Goal: Transaction & Acquisition: Book appointment/travel/reservation

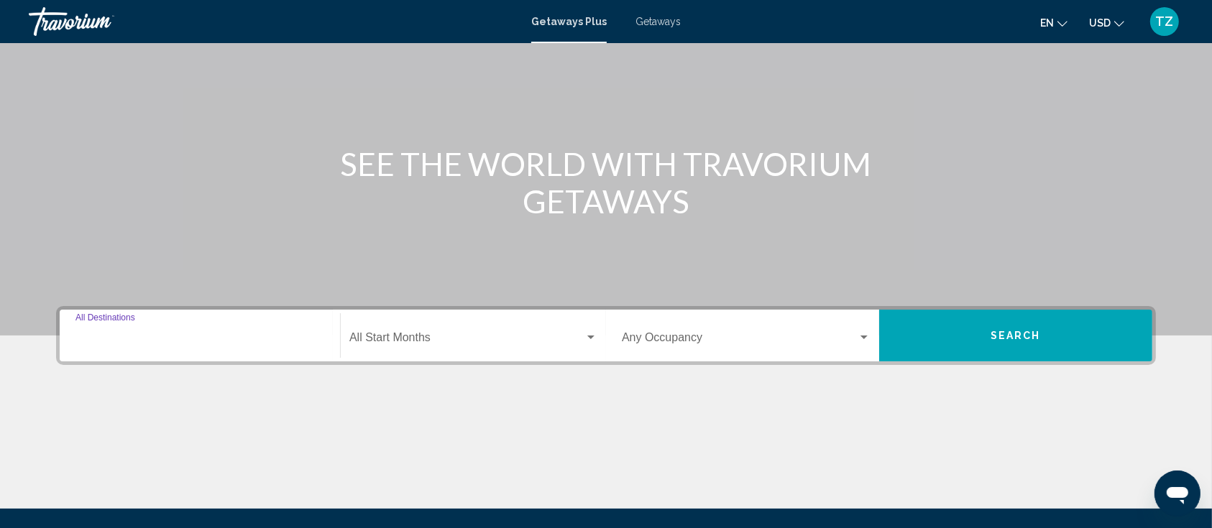
click at [144, 341] on input "Destination All Destinations" at bounding box center [199, 340] width 249 height 13
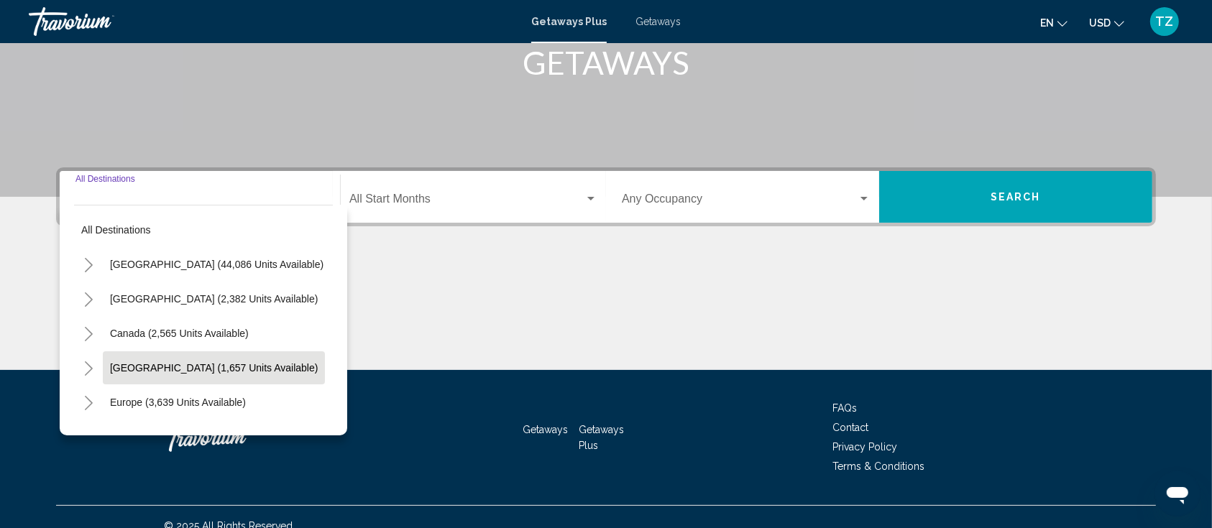
scroll to position [251, 0]
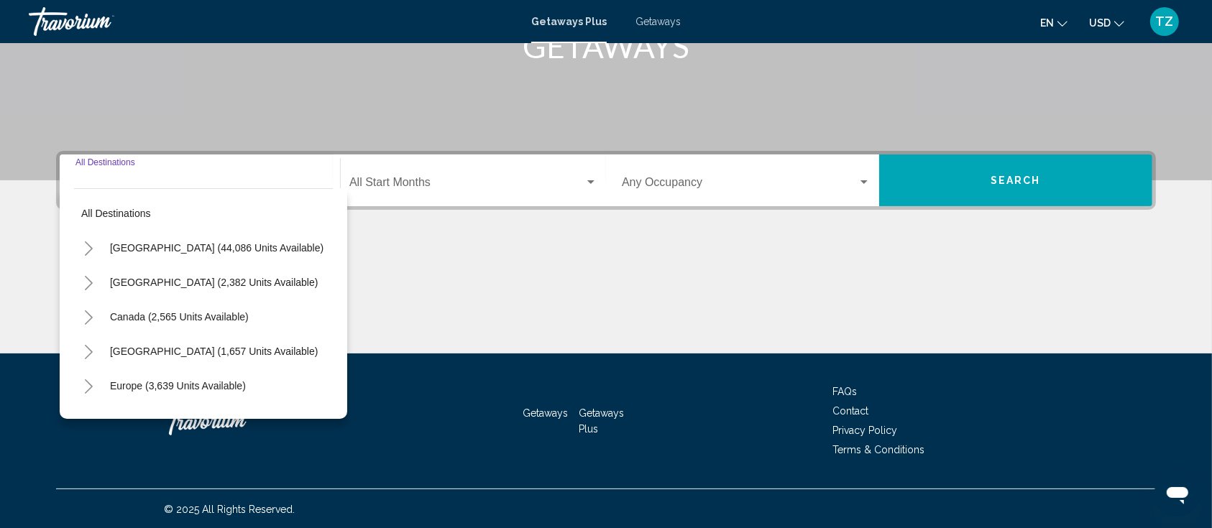
click at [80, 240] on button "Toggle United States (44,086 units available)" at bounding box center [88, 248] width 29 height 29
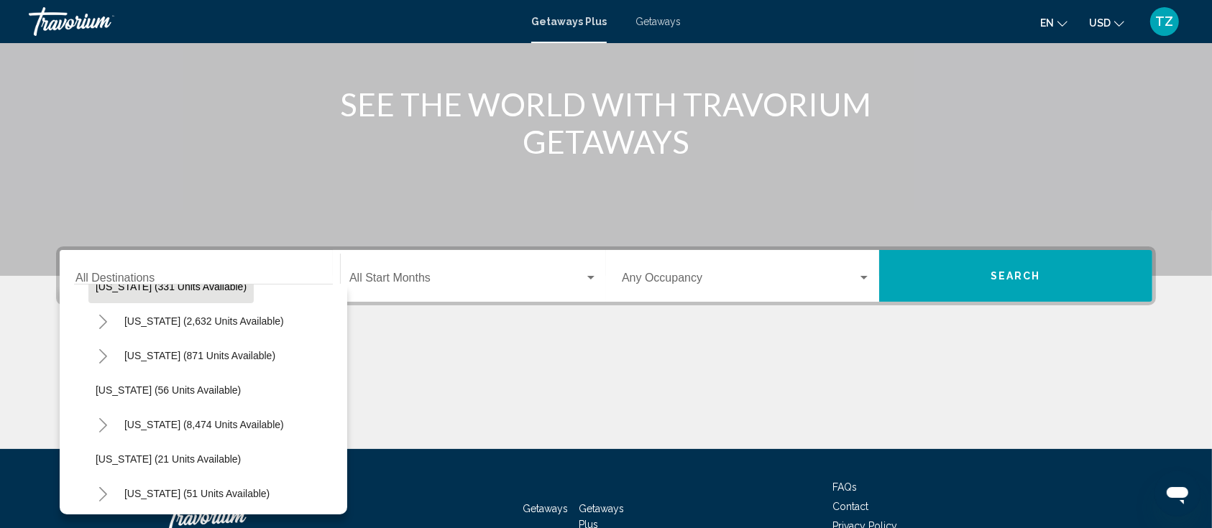
scroll to position [96, 0]
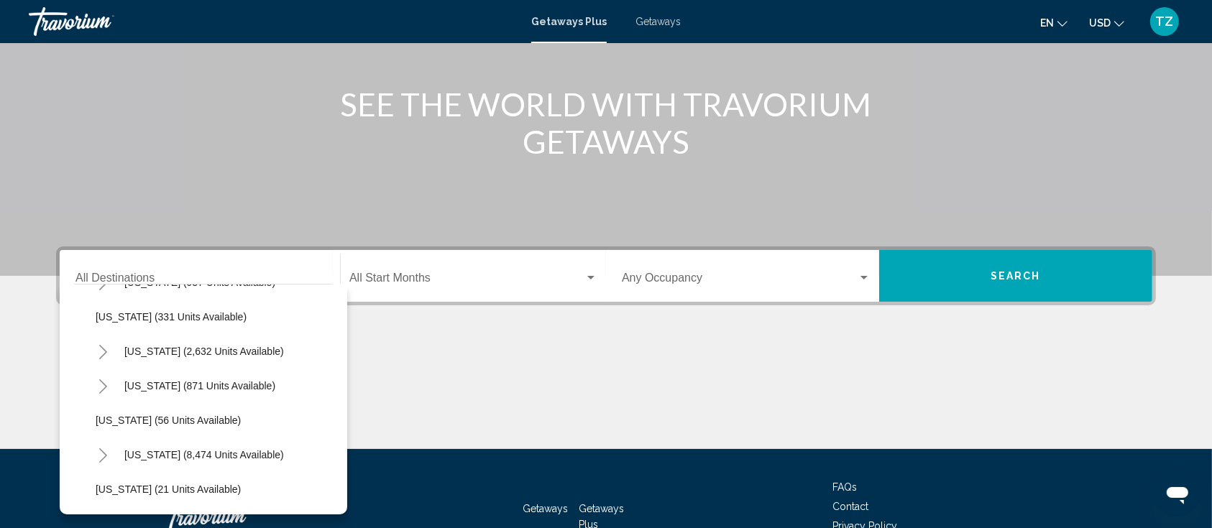
click at [103, 353] on icon "Toggle California (2,632 units available)" at bounding box center [103, 352] width 11 height 14
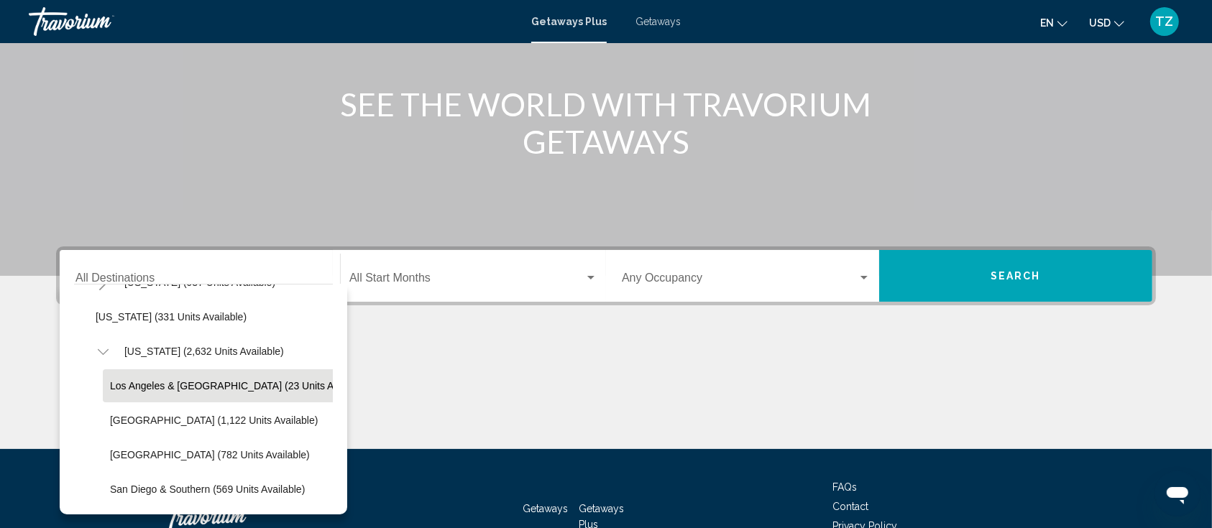
click at [143, 384] on span "Los Angeles & [GEOGRAPHIC_DATA] (23 units available)" at bounding box center [240, 386] width 261 height 12
type input "**********"
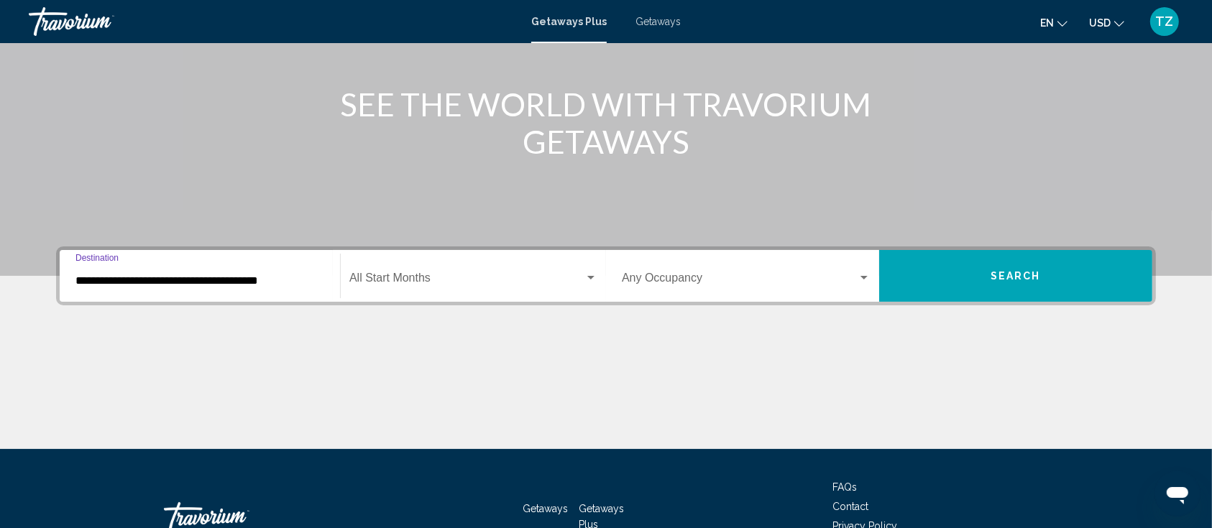
scroll to position [251, 0]
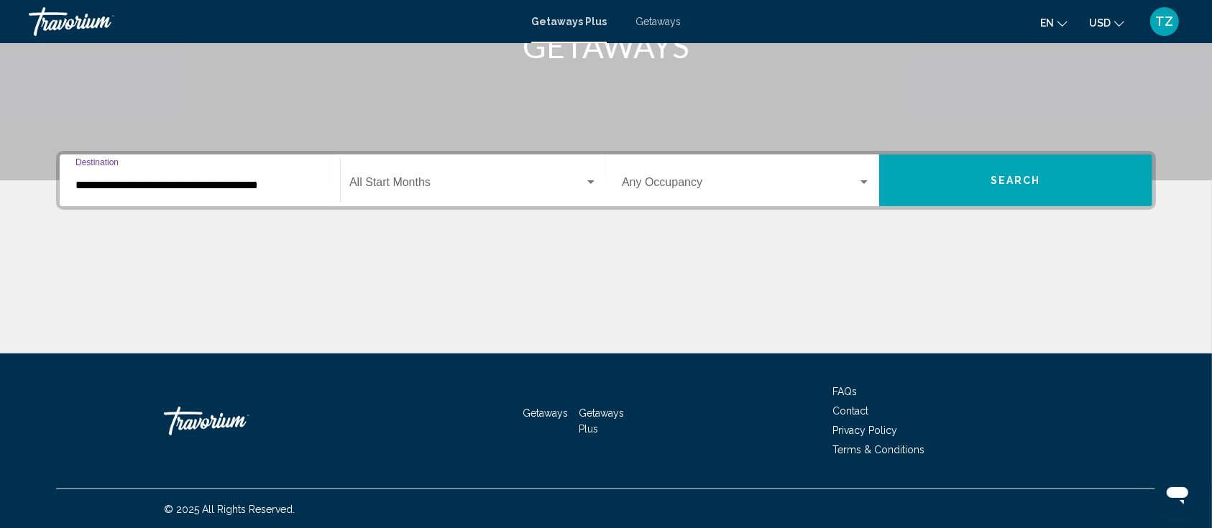
click at [556, 186] on span "Search widget" at bounding box center [466, 185] width 235 height 13
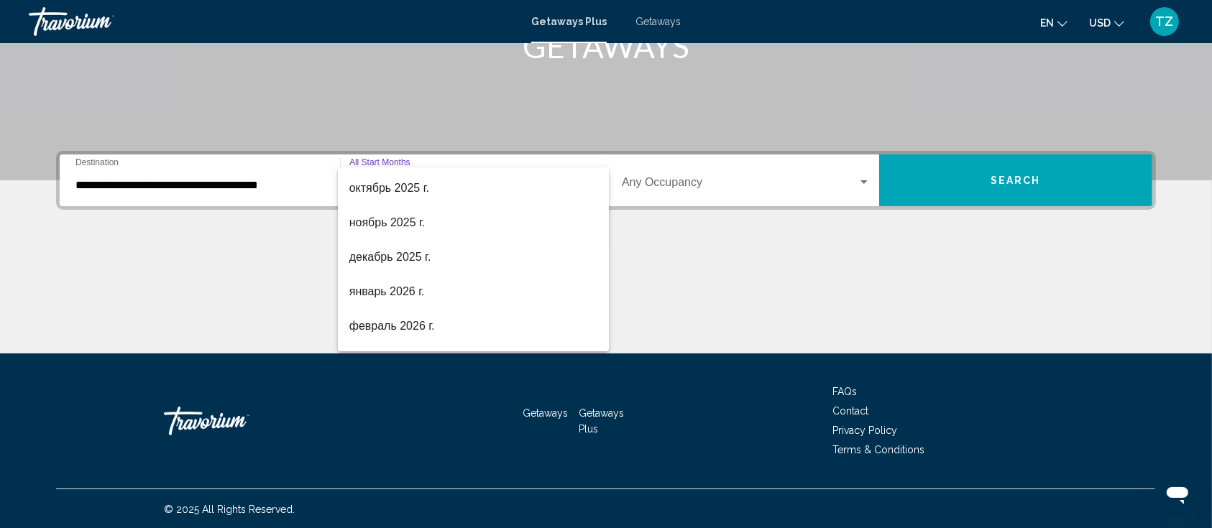
scroll to position [104, 0]
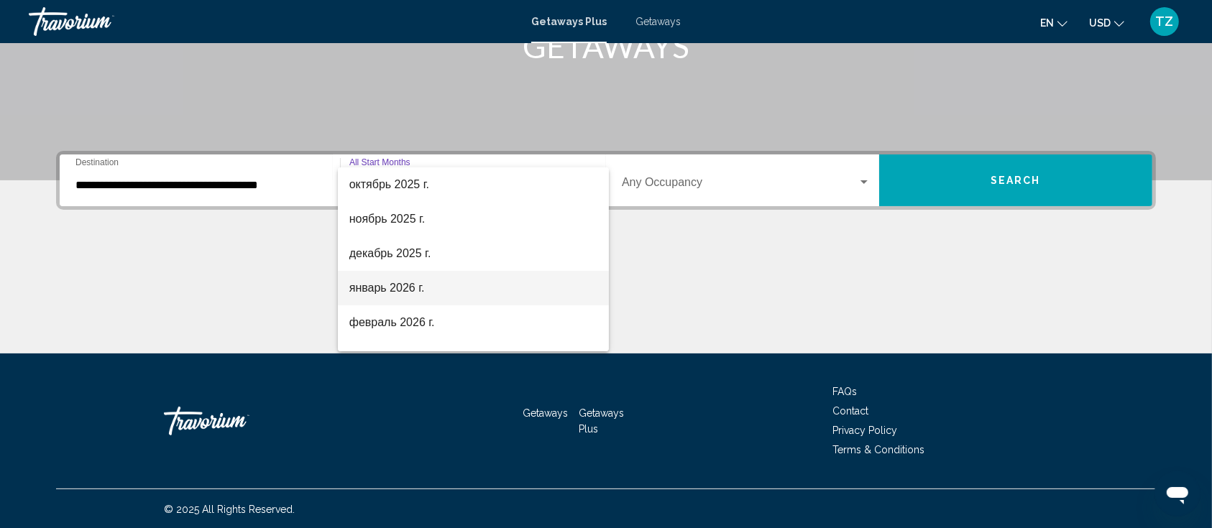
click at [430, 285] on span "январь 2026 г." at bounding box center [473, 288] width 248 height 35
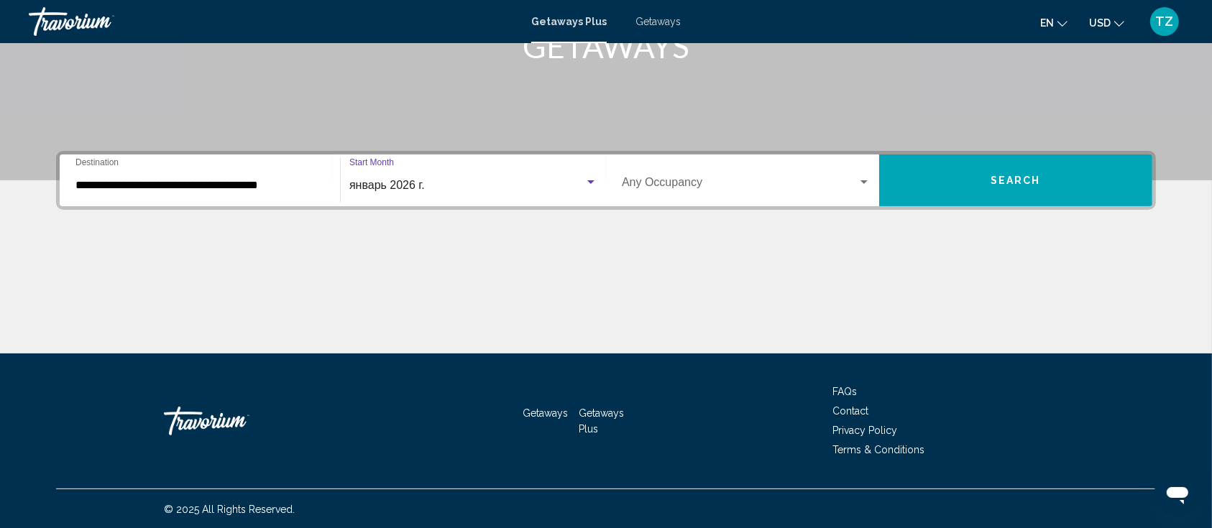
click at [698, 185] on span "Search widget" at bounding box center [740, 185] width 236 height 13
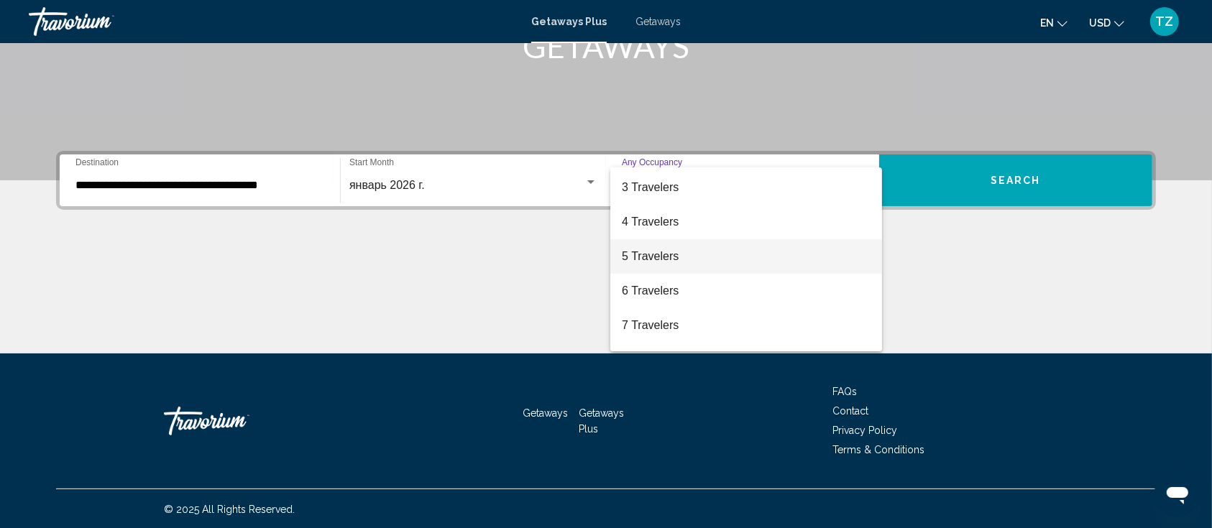
scroll to position [96, 0]
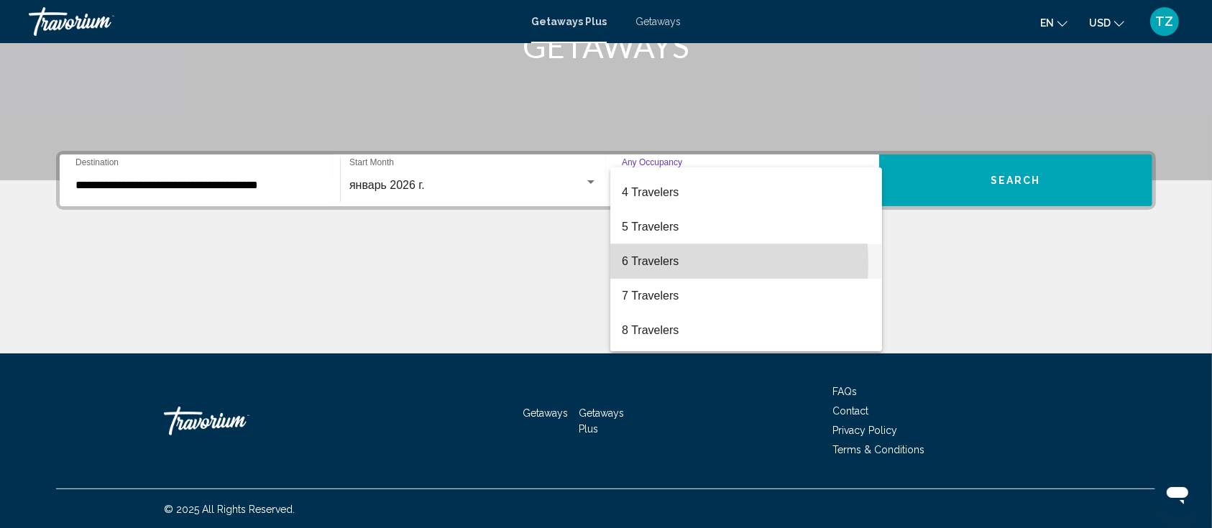
click at [653, 263] on span "6 Travelers" at bounding box center [746, 261] width 249 height 35
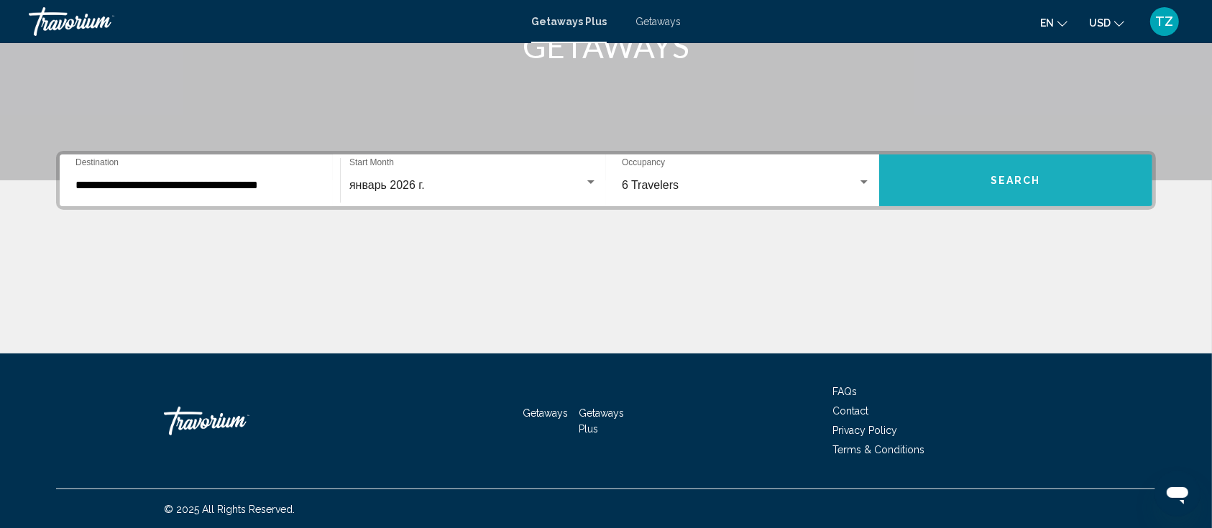
click at [1011, 186] on button "Search" at bounding box center [1015, 181] width 273 height 52
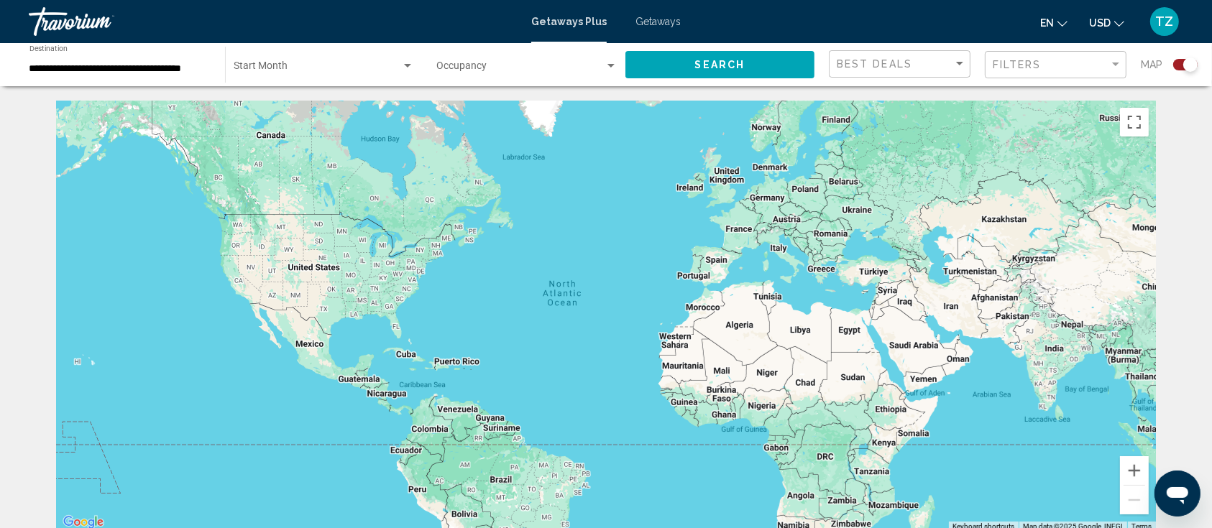
click at [496, 66] on span "Search widget" at bounding box center [520, 69] width 168 height 12
click at [485, 71] on span "Any Occupancy" at bounding box center [470, 69] width 69 height 12
click at [711, 72] on button "Search" at bounding box center [719, 64] width 189 height 27
click at [463, 68] on span "Search widget" at bounding box center [520, 69] width 168 height 12
click at [463, 69] on span "Any Occupancy" at bounding box center [470, 69] width 69 height 12
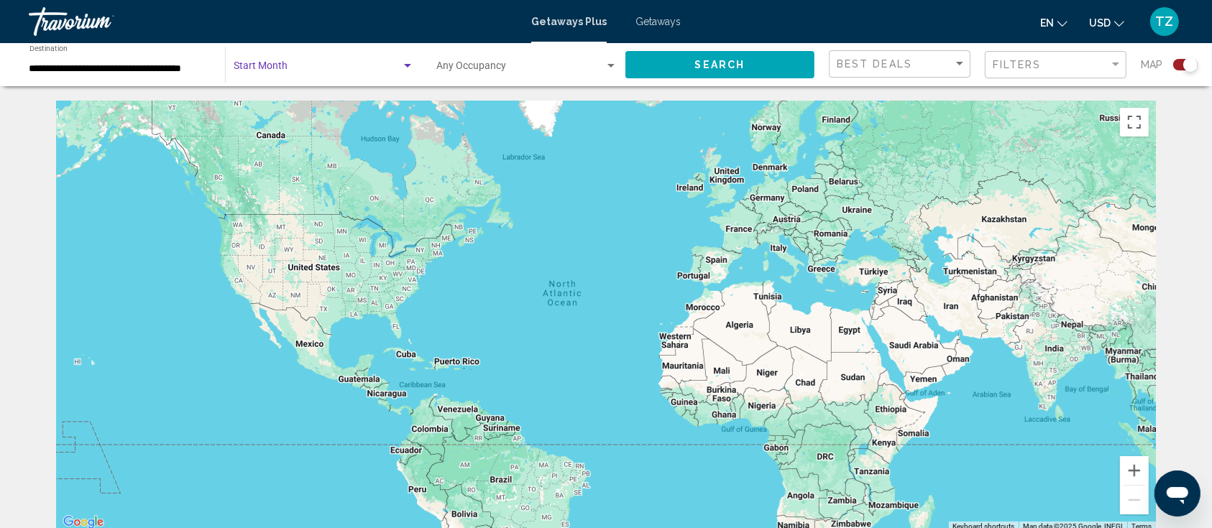
click at [362, 70] on span "Search widget" at bounding box center [317, 69] width 167 height 12
click at [362, 70] on span "All Start Months" at bounding box center [324, 69] width 180 height 30
click at [692, 68] on button "Search" at bounding box center [719, 64] width 189 height 27
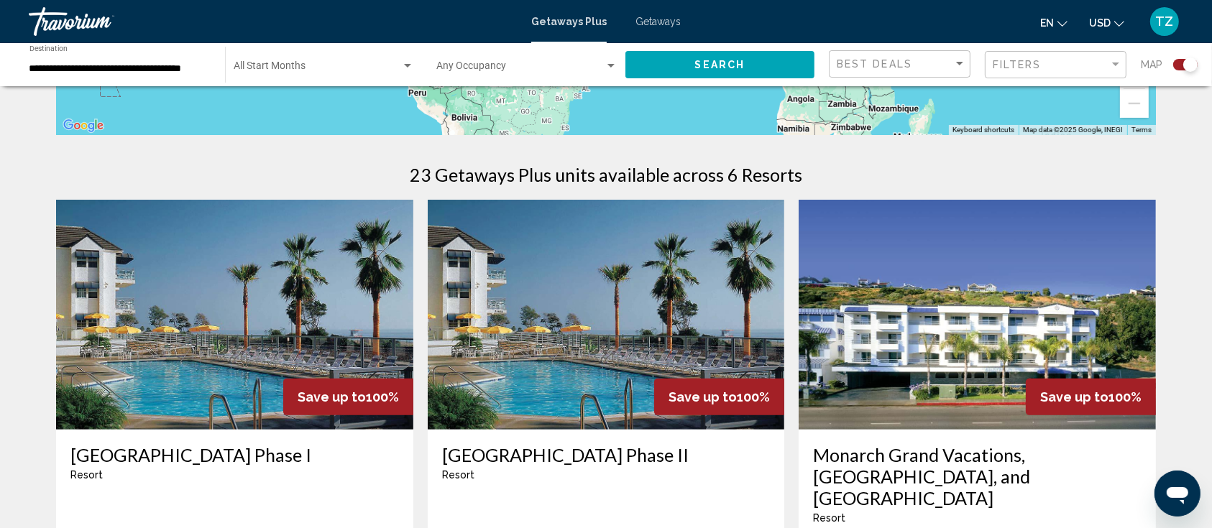
scroll to position [383, 0]
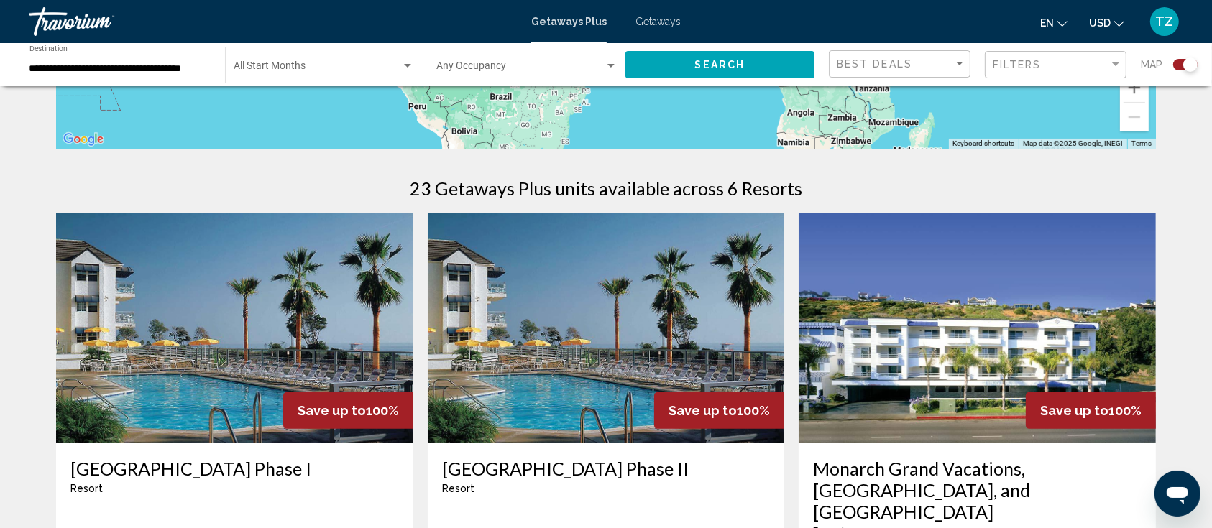
click at [283, 60] on div "Start Month All Start Months" at bounding box center [324, 65] width 180 height 40
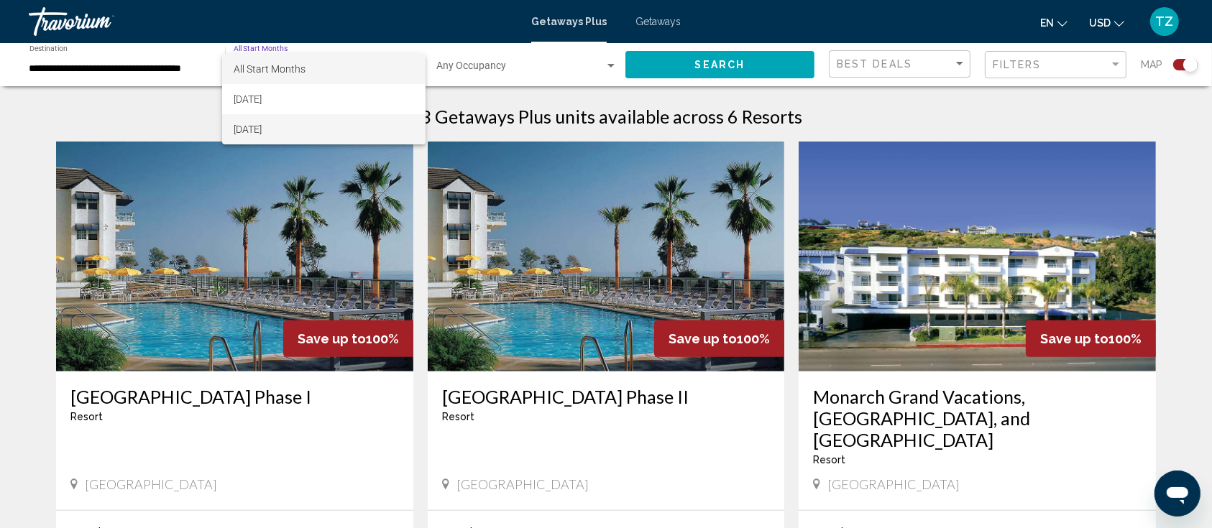
scroll to position [479, 0]
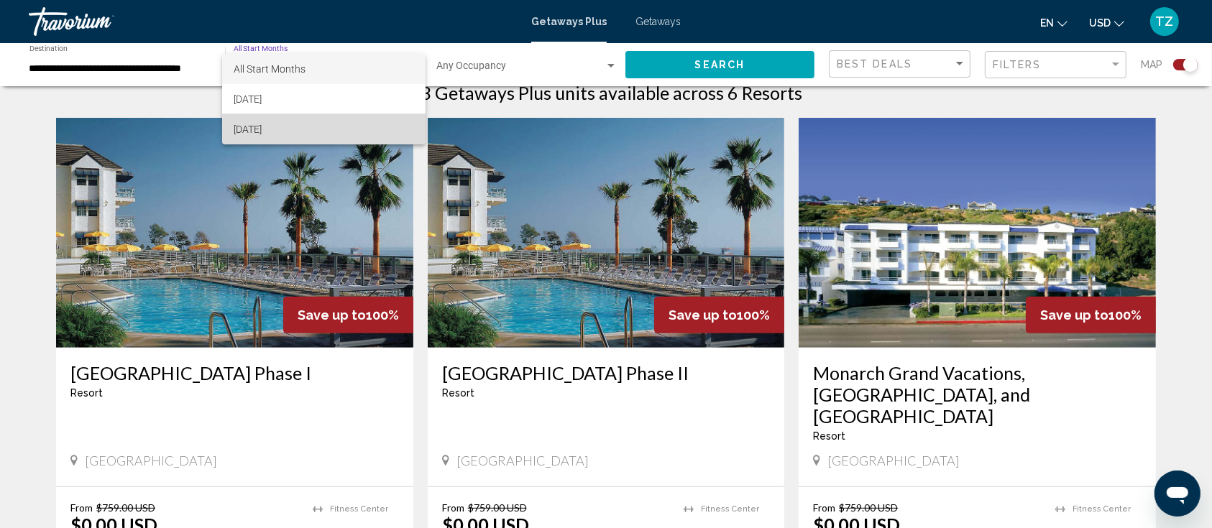
click at [328, 126] on span "[DATE]" at bounding box center [324, 129] width 180 height 30
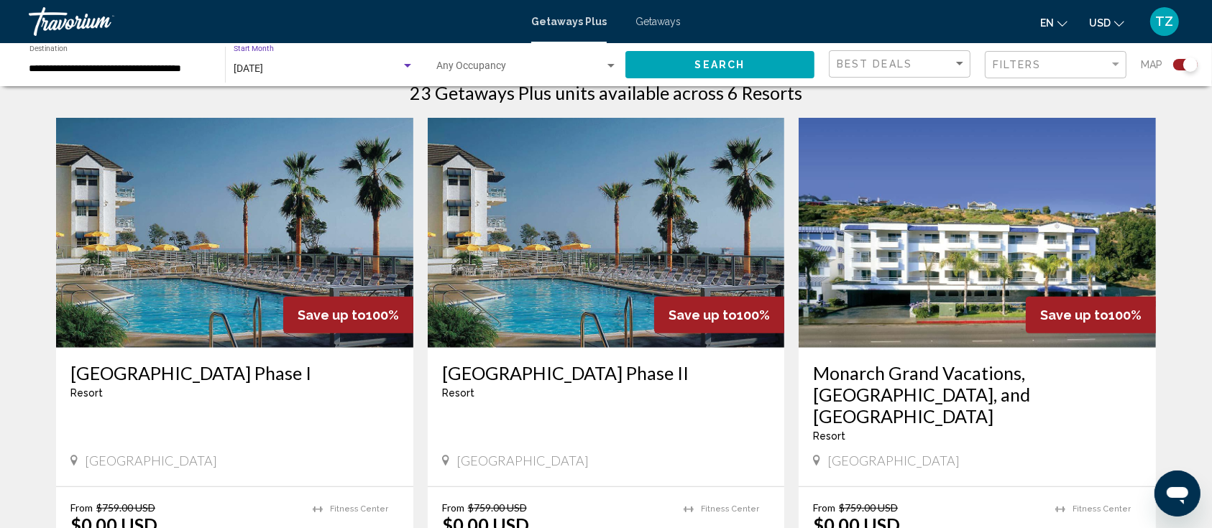
click at [397, 72] on div "[DATE]" at bounding box center [317, 69] width 167 height 12
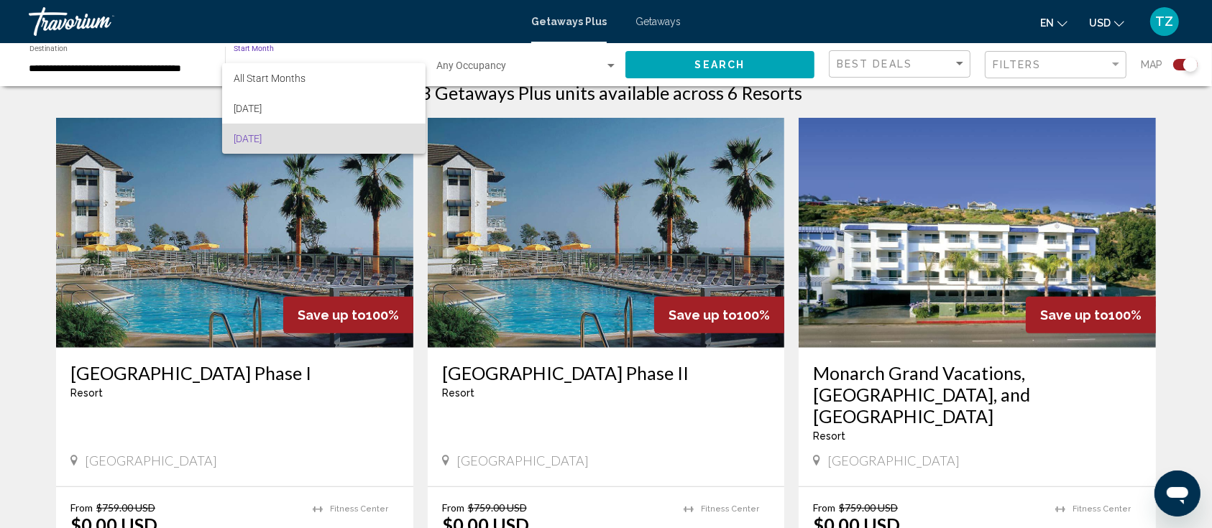
click at [1021, 251] on div at bounding box center [606, 264] width 1212 height 528
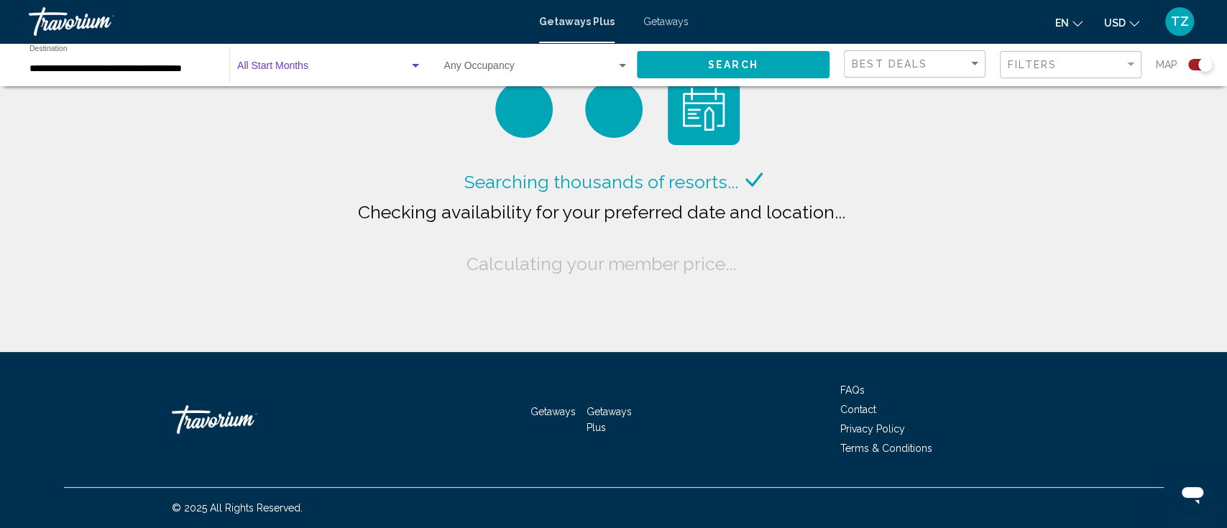
click at [292, 73] on span "Search widget" at bounding box center [323, 69] width 172 height 12
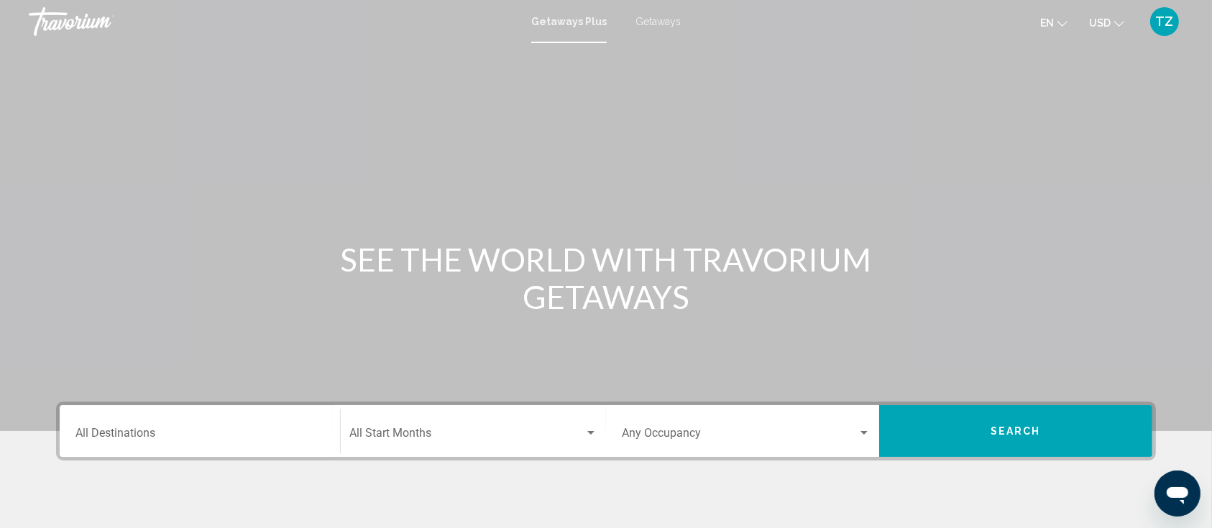
click at [285, 422] on div "Destination All Destinations" at bounding box center [199, 431] width 249 height 45
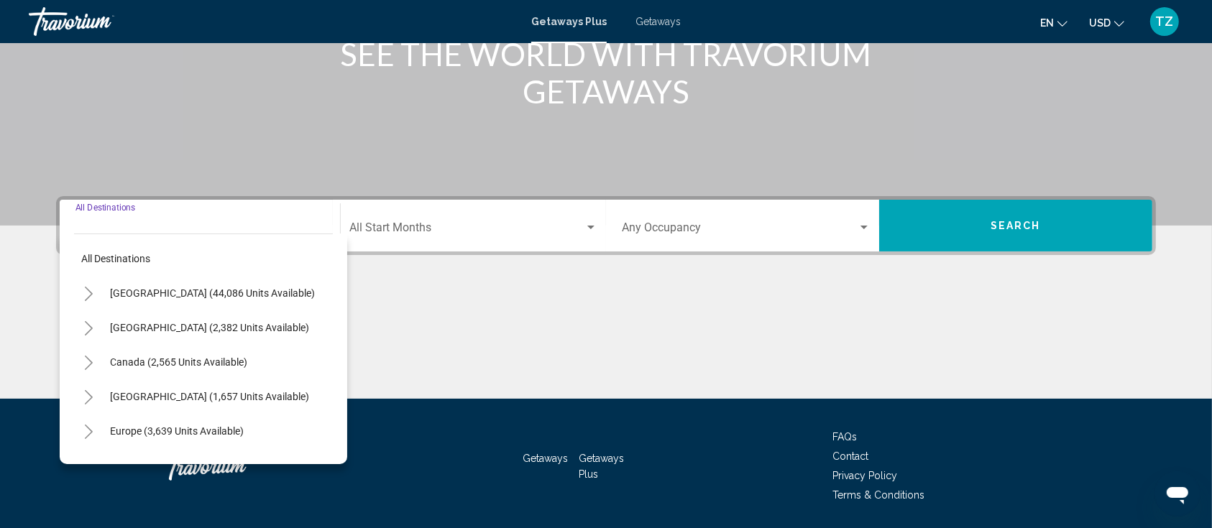
scroll to position [251, 0]
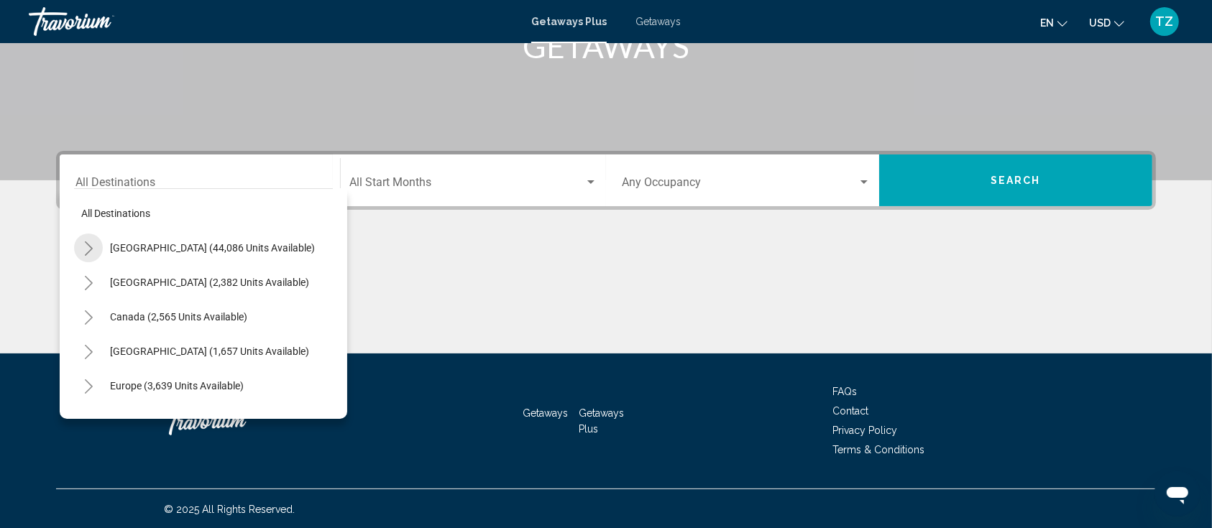
click at [86, 249] on icon "Toggle United States (44,086 units available)" at bounding box center [88, 249] width 11 height 14
click at [99, 354] on icon "Toggle California (2,632 units available)" at bounding box center [103, 352] width 11 height 14
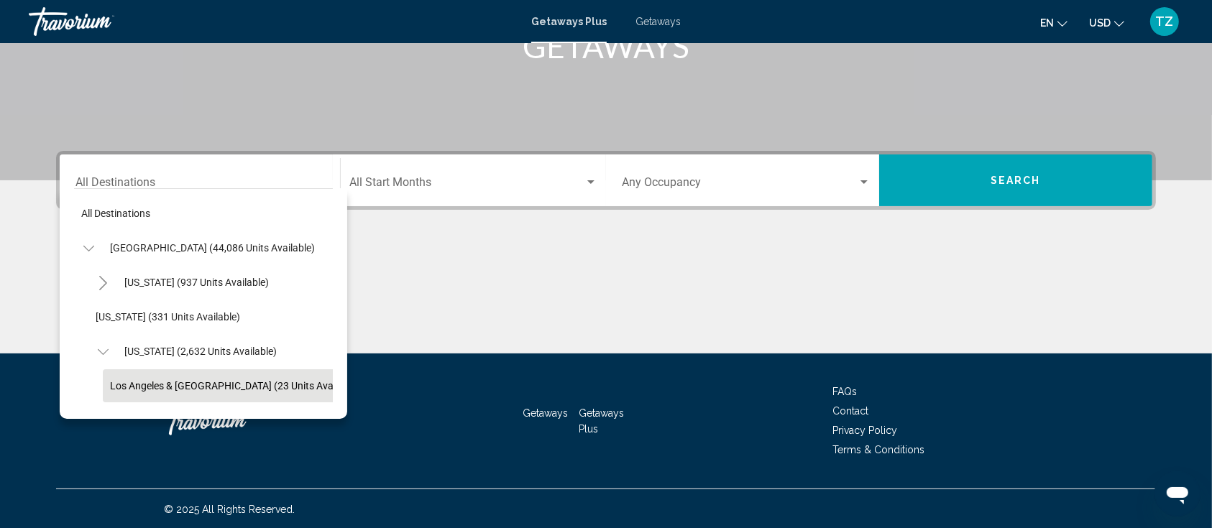
click at [167, 381] on span "Los Angeles & [GEOGRAPHIC_DATA] (23 units available)" at bounding box center [235, 386] width 250 height 12
type input "**********"
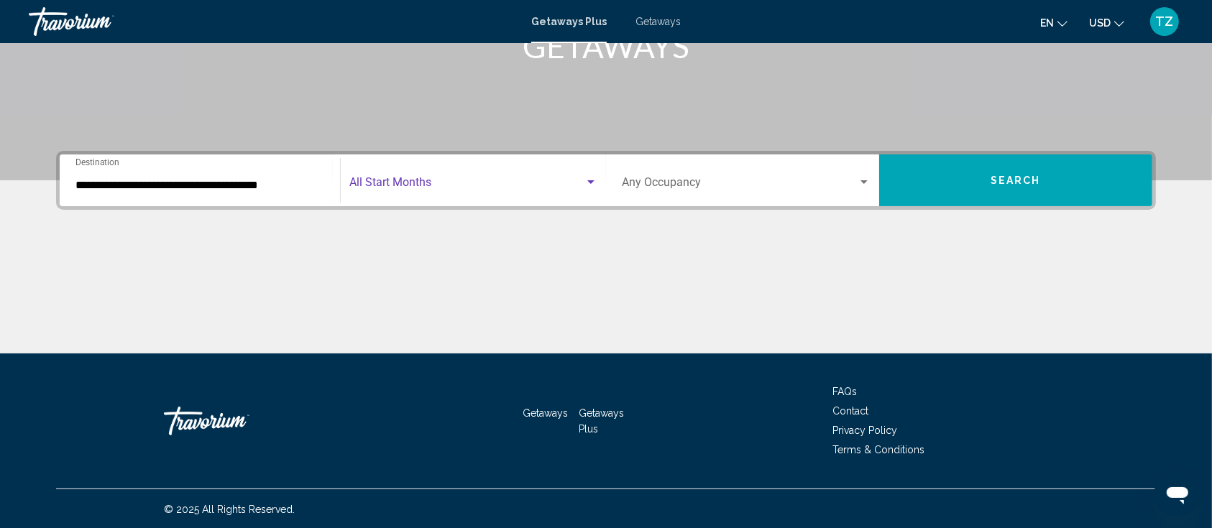
click at [487, 180] on span "Search widget" at bounding box center [466, 185] width 235 height 13
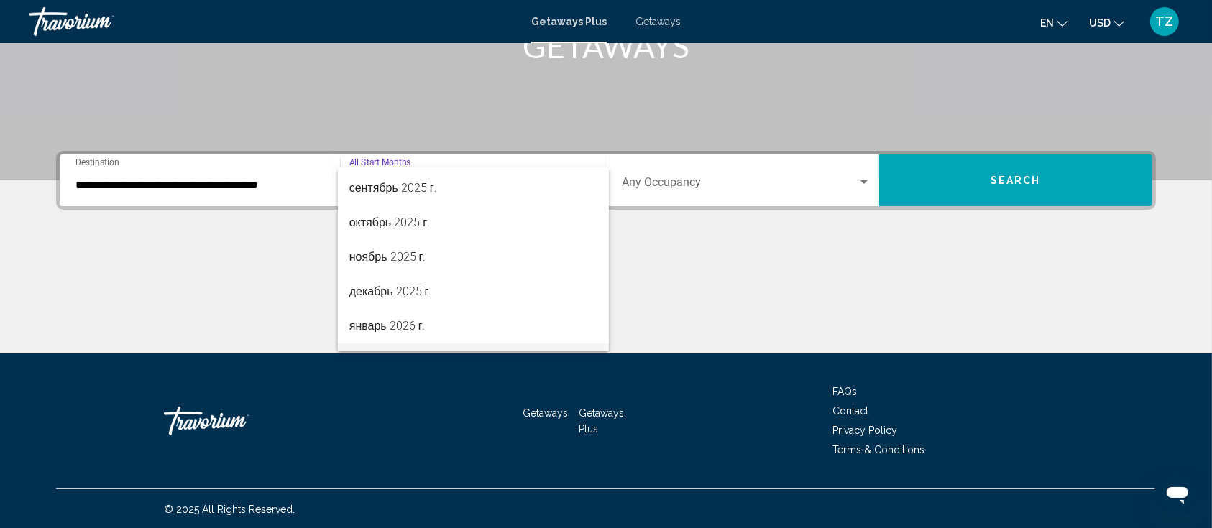
scroll to position [191, 0]
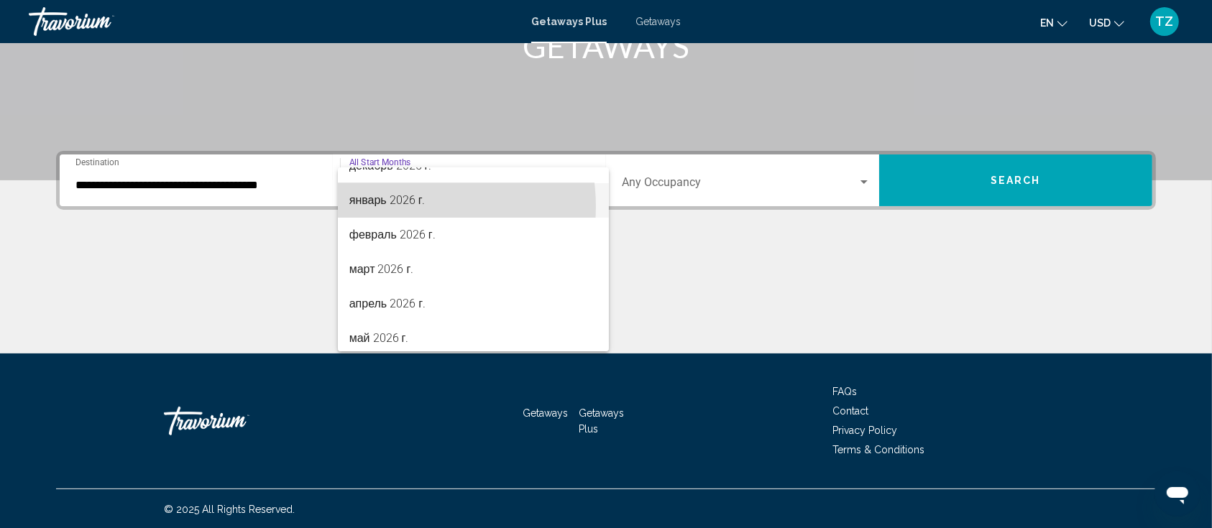
click at [392, 206] on span "январь 2026 г." at bounding box center [473, 200] width 248 height 35
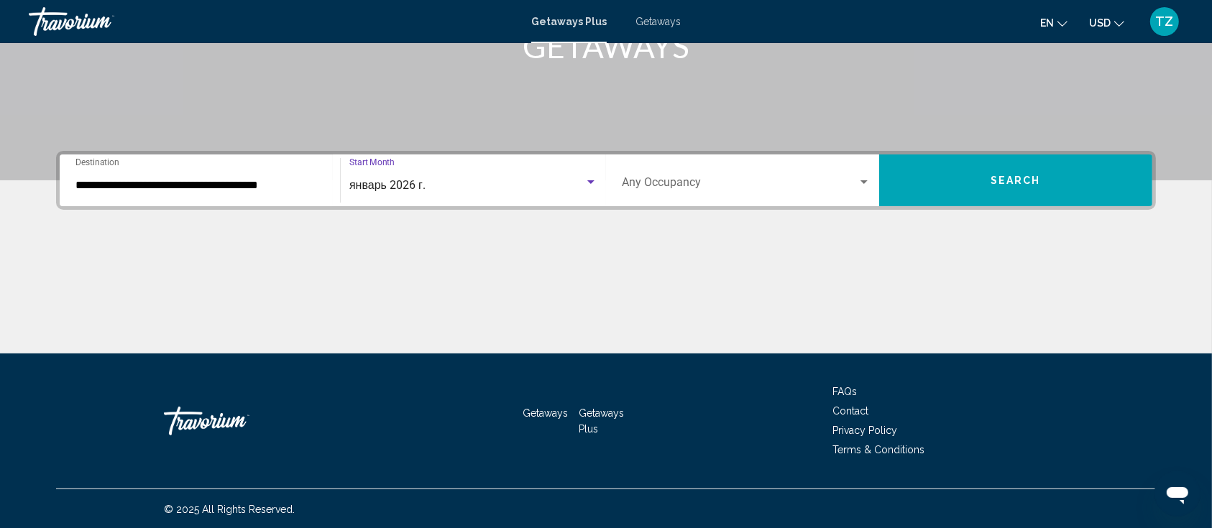
click at [995, 186] on button "Search" at bounding box center [1015, 181] width 273 height 52
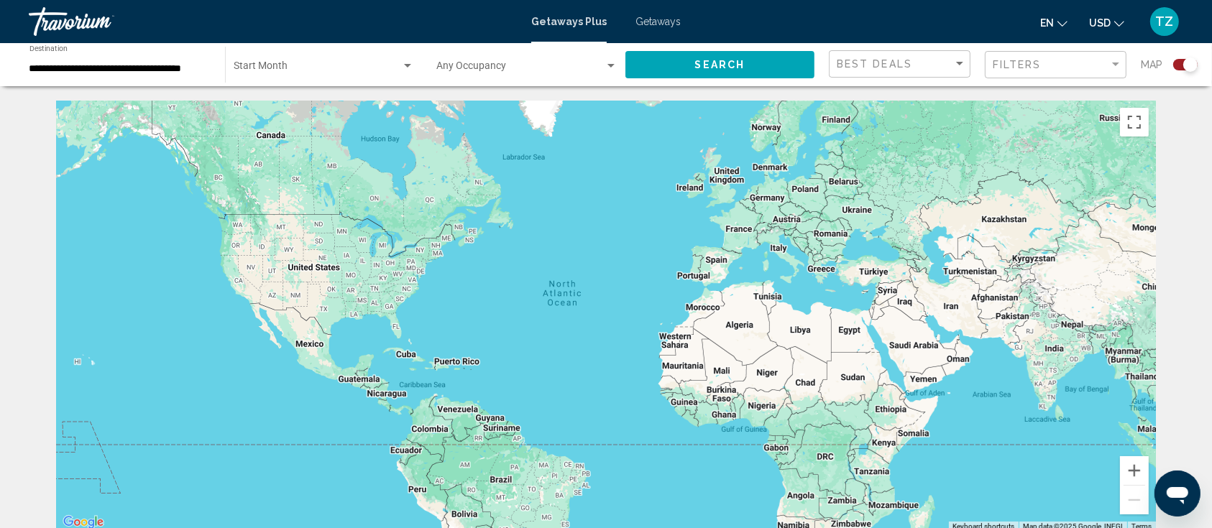
click at [653, 24] on span "Getaways" at bounding box center [657, 22] width 45 height 12
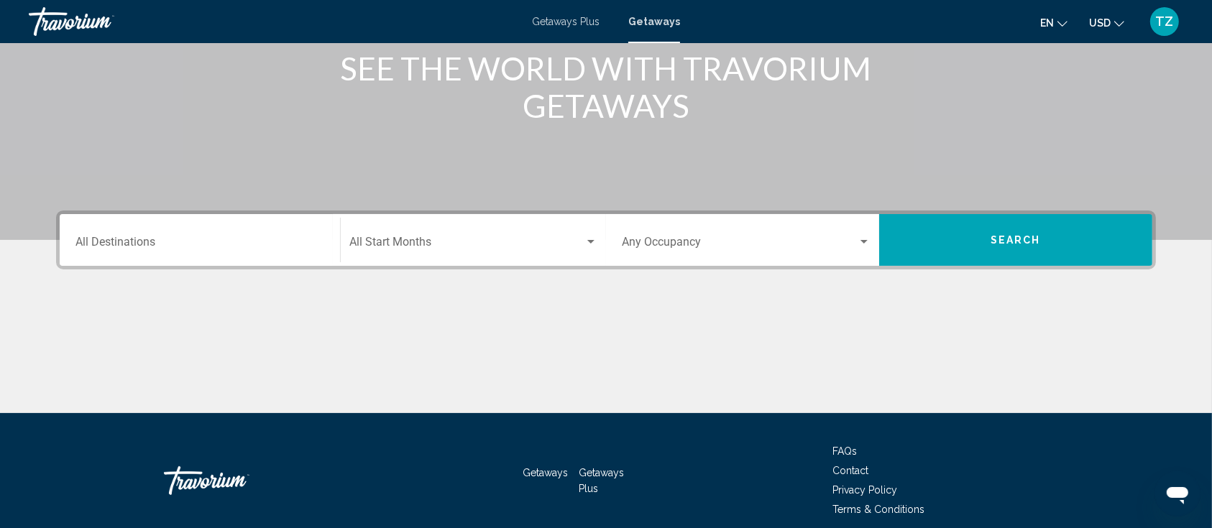
click at [226, 245] on input "Destination All Destinations" at bounding box center [199, 245] width 249 height 13
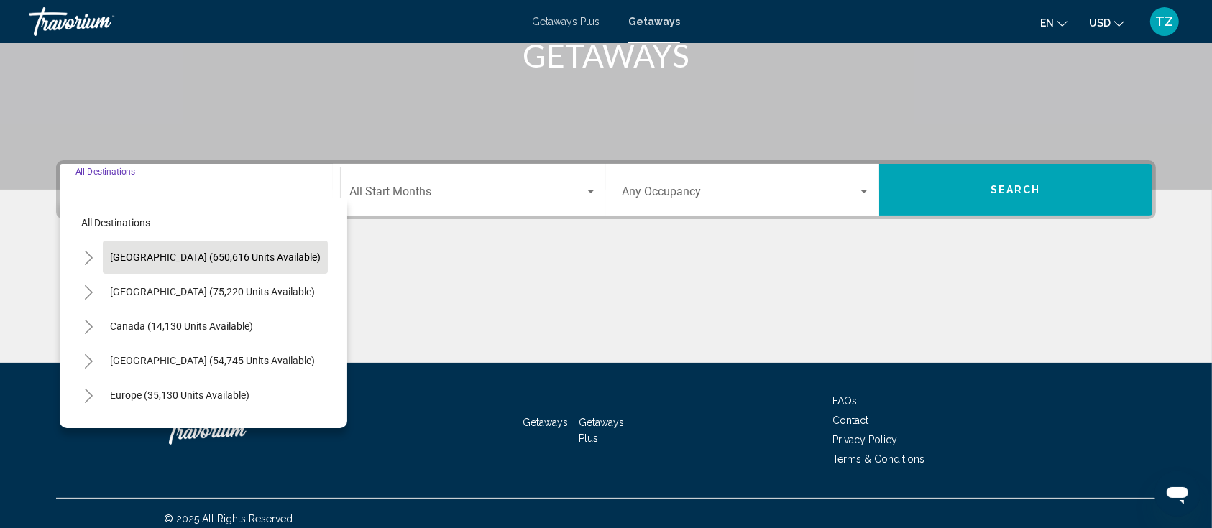
scroll to position [251, 0]
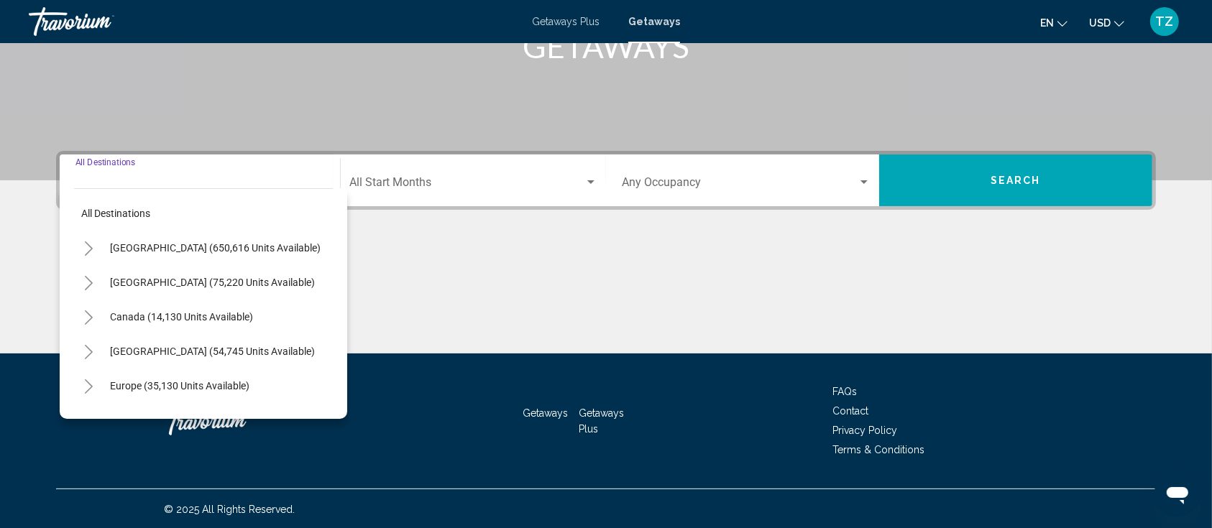
click at [86, 245] on icon "Toggle United States (650,616 units available)" at bounding box center [88, 249] width 11 height 14
click at [103, 348] on icon "Toggle California (73,460 units available)" at bounding box center [103, 352] width 11 height 14
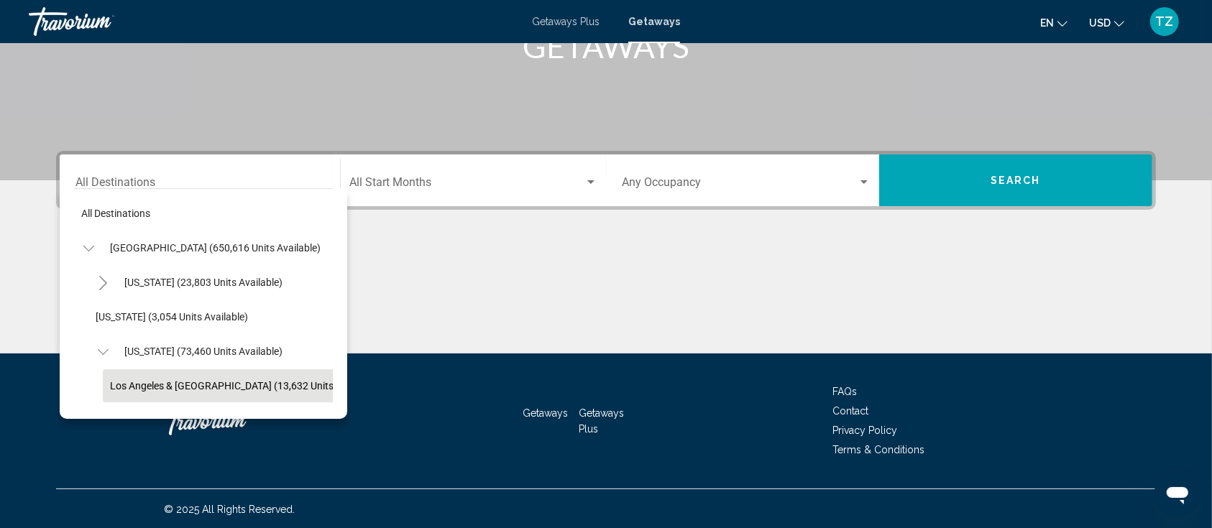
click at [149, 377] on button "Los Angeles & [GEOGRAPHIC_DATA] (13,632 units available)" at bounding box center [245, 385] width 284 height 33
type input "**********"
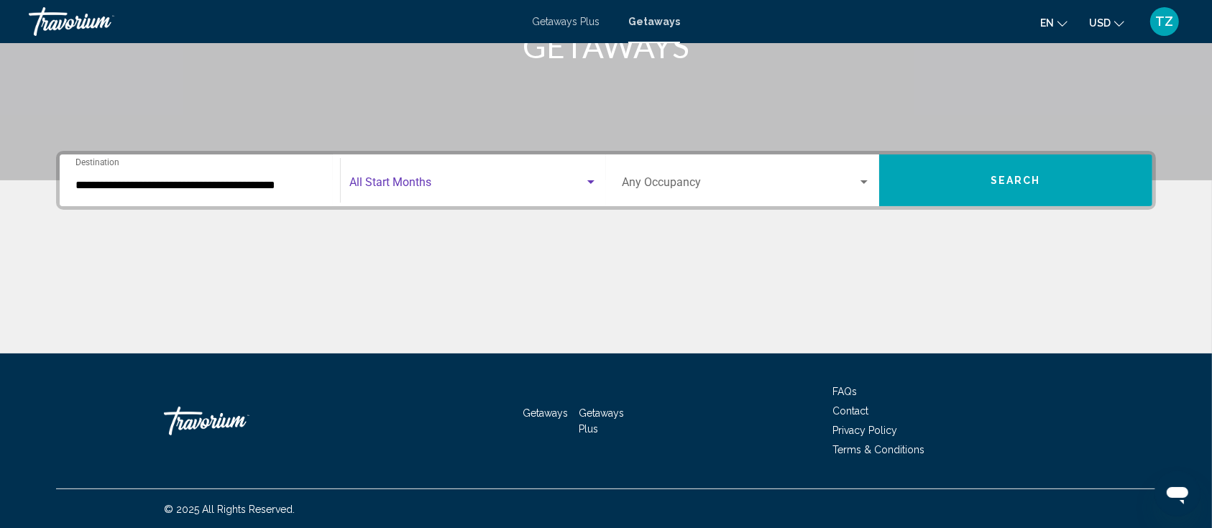
click at [489, 190] on span "Search widget" at bounding box center [466, 185] width 235 height 13
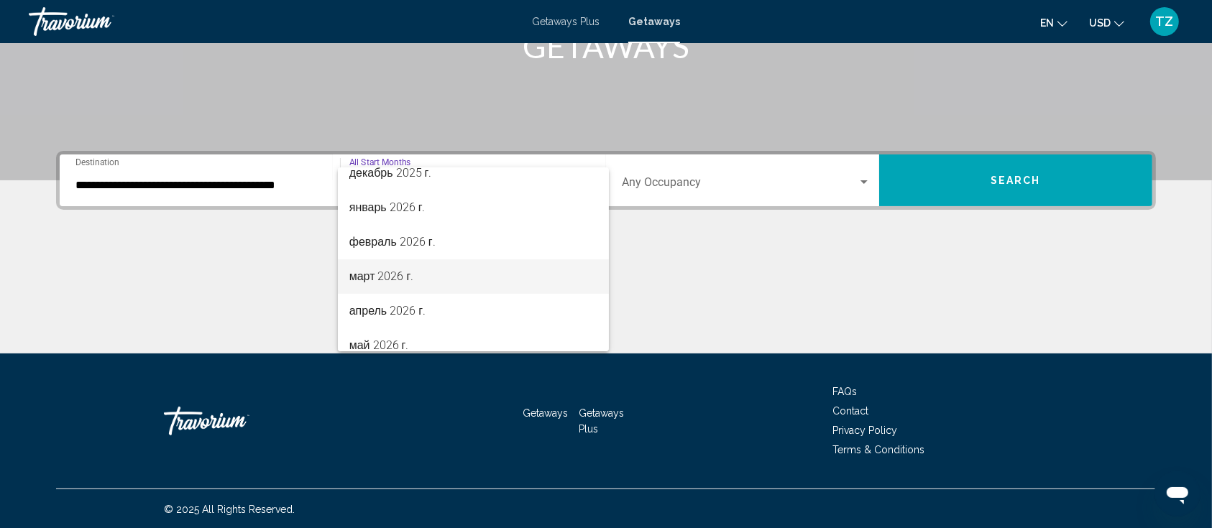
scroll to position [191, 0]
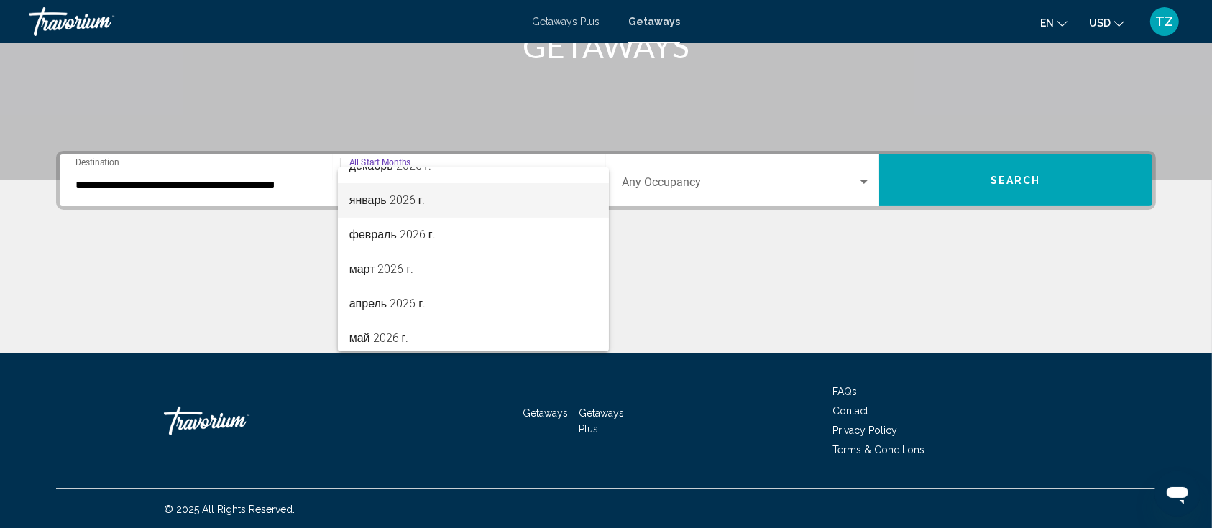
click at [403, 205] on span "январь 2026 г." at bounding box center [473, 200] width 248 height 35
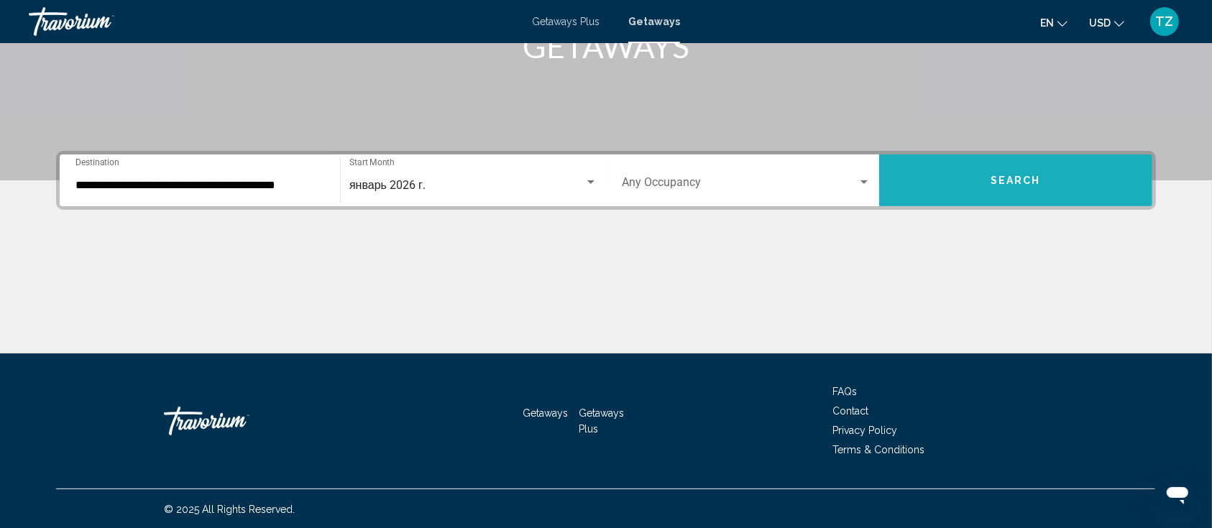
click at [1041, 180] on button "Search" at bounding box center [1015, 181] width 273 height 52
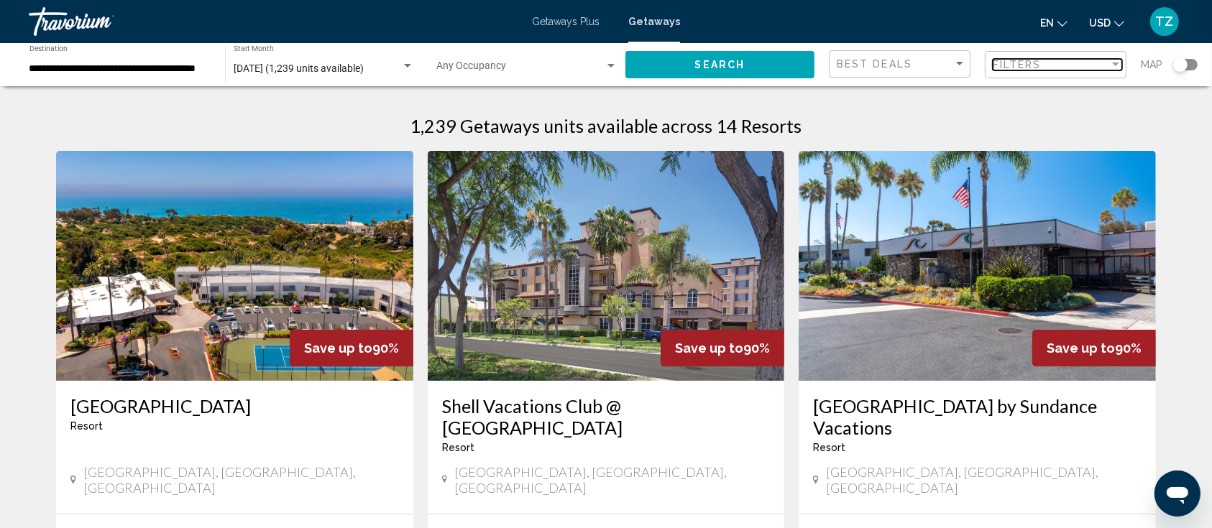
click at [1002, 69] on span "Filters" at bounding box center [1017, 65] width 49 height 12
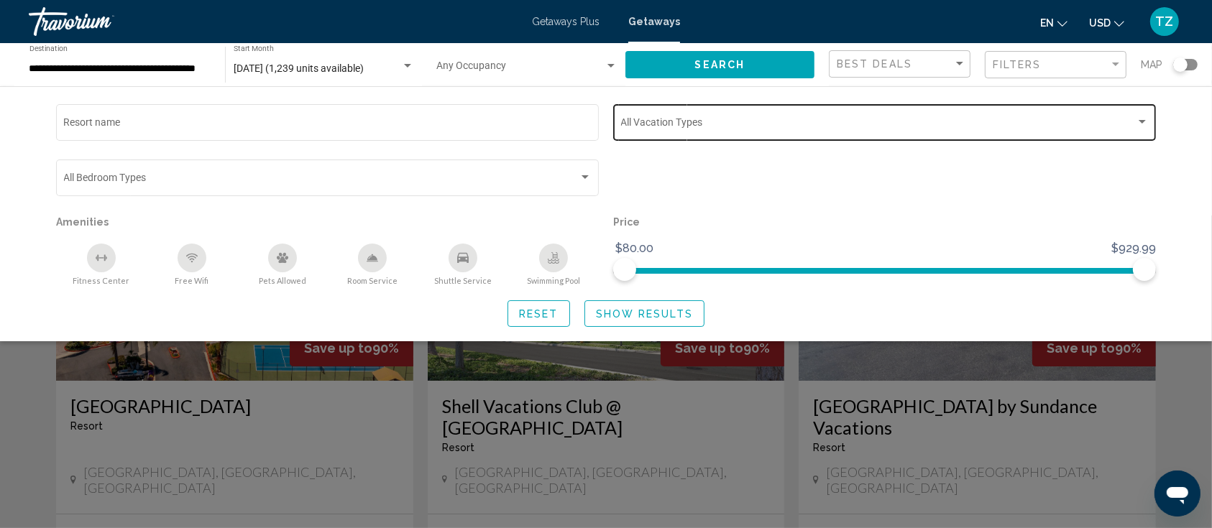
click at [651, 124] on span "Search widget" at bounding box center [878, 125] width 515 height 12
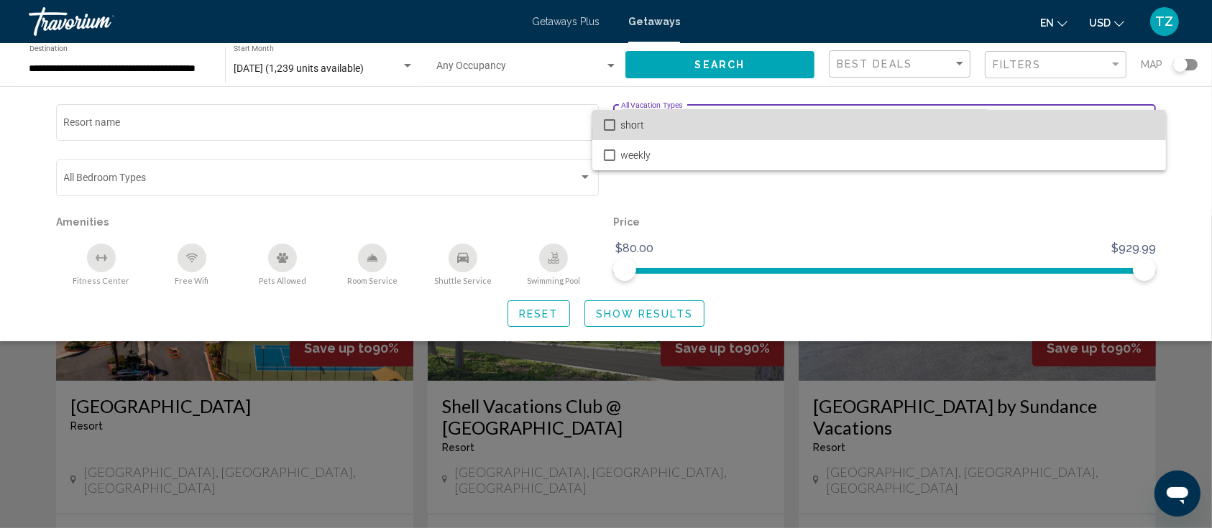
click at [620, 124] on mat-option "short" at bounding box center [879, 125] width 574 height 30
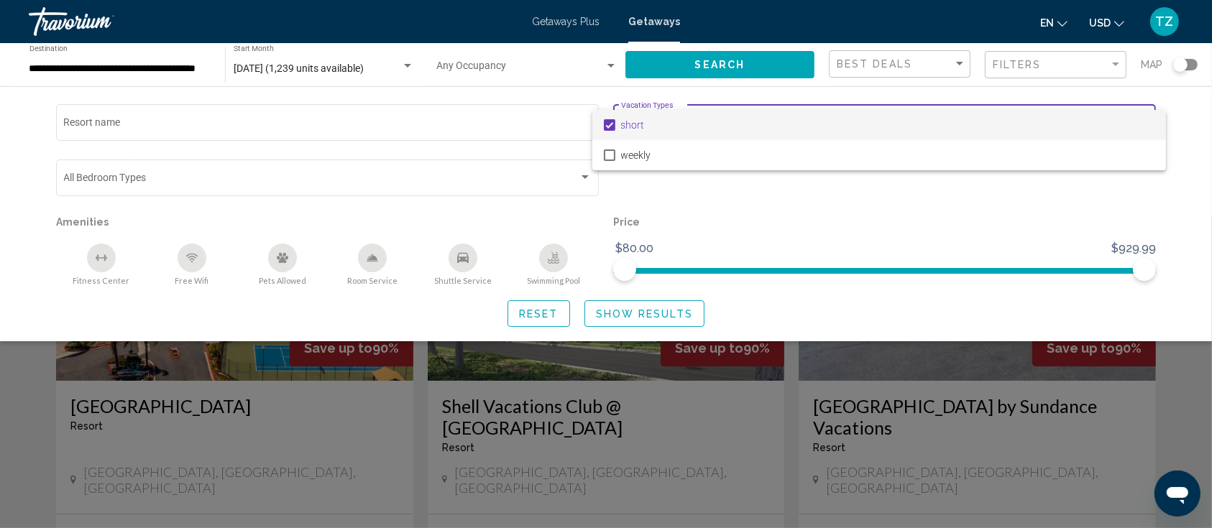
click at [621, 315] on div at bounding box center [606, 264] width 1212 height 528
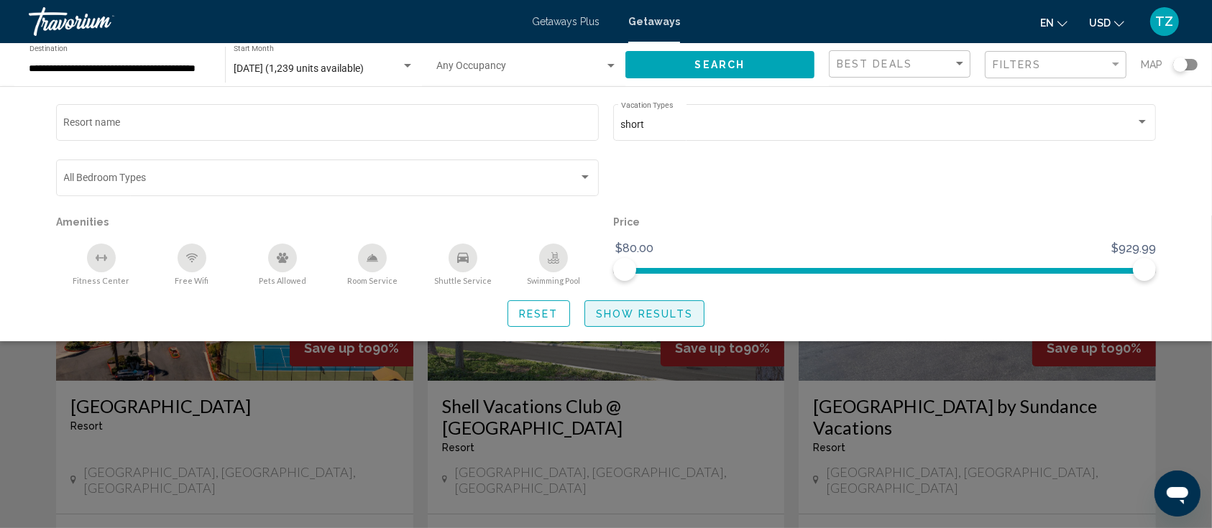
click at [665, 313] on span "Show Results" at bounding box center [644, 314] width 97 height 12
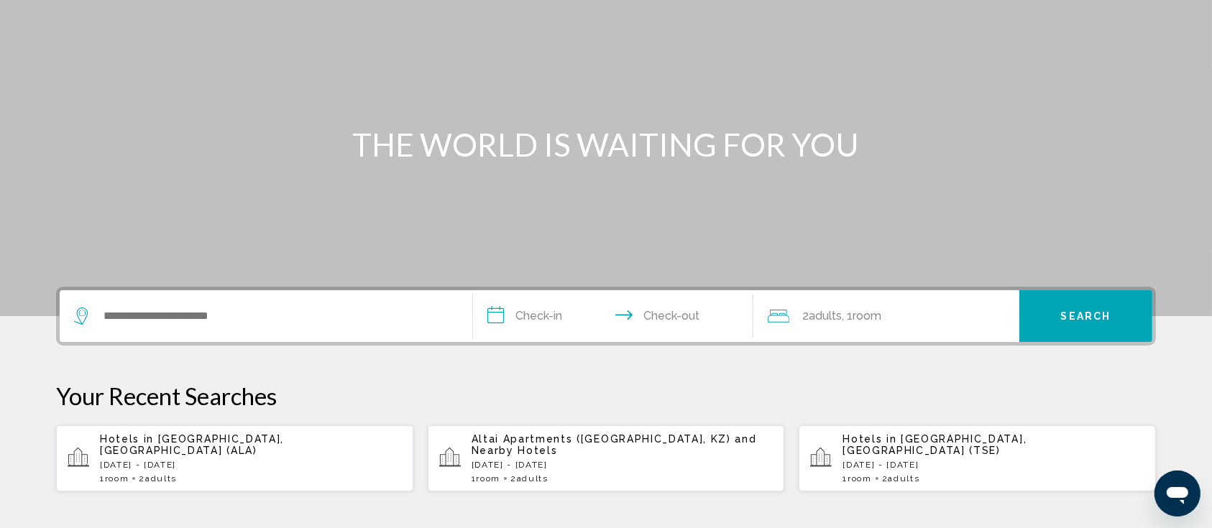
scroll to position [288, 0]
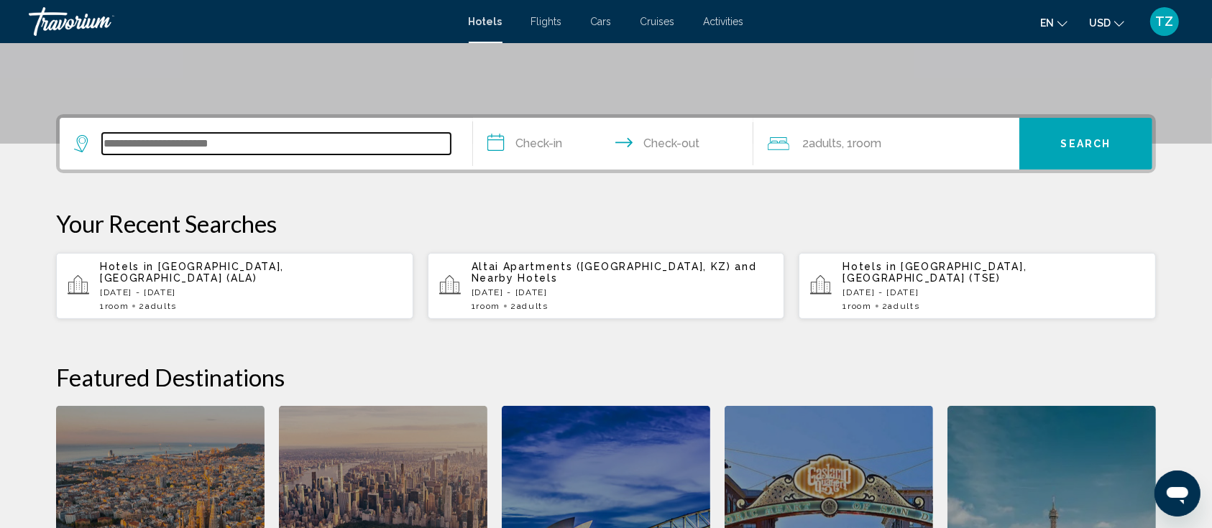
click at [170, 143] on input "Search widget" at bounding box center [276, 144] width 349 height 22
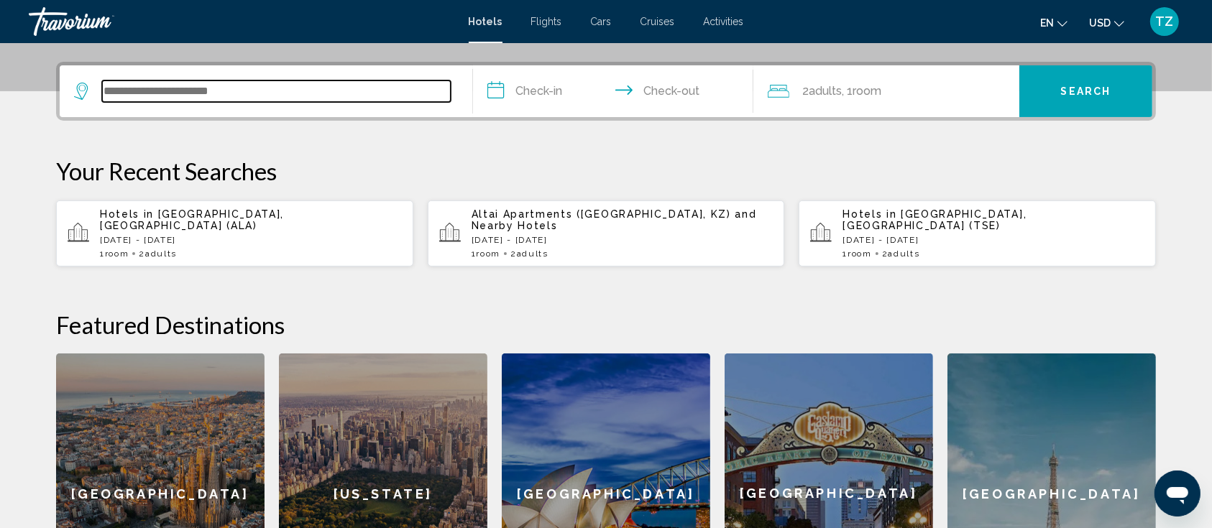
scroll to position [354, 0]
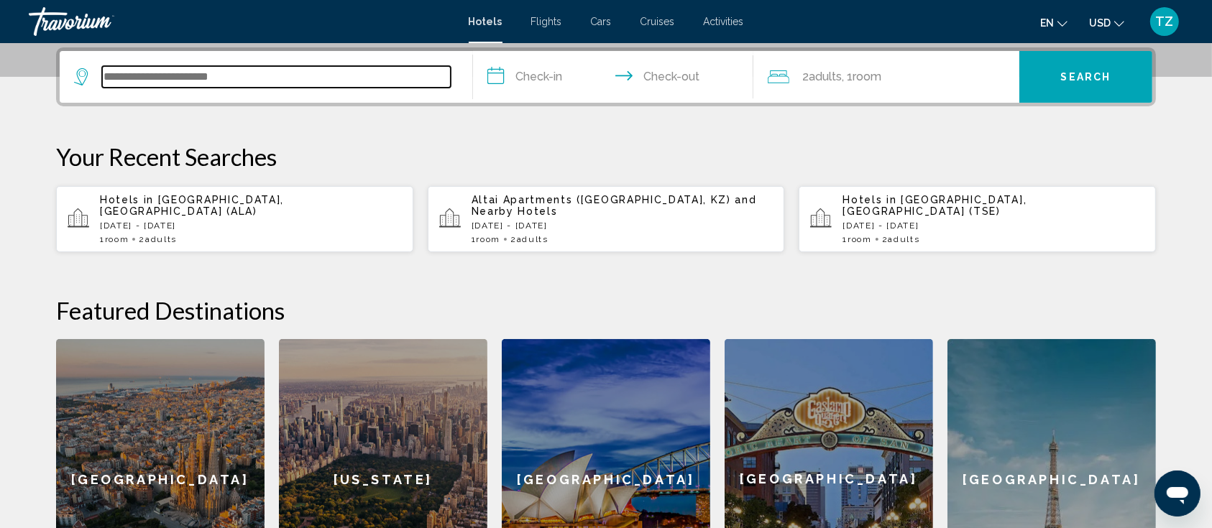
click at [247, 81] on input "Search widget" at bounding box center [276, 77] width 349 height 22
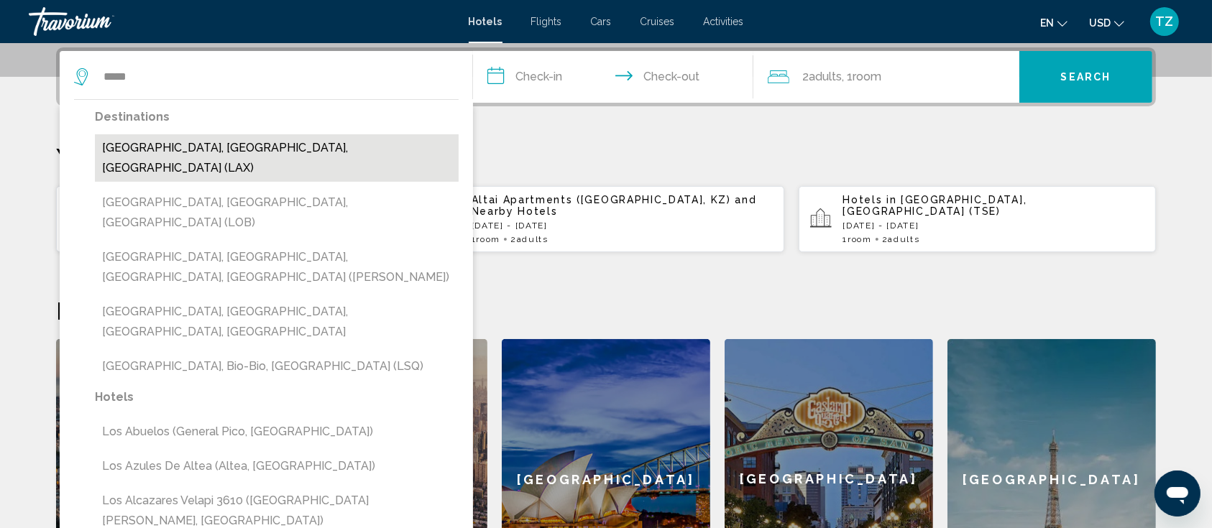
click at [259, 147] on button "Los Angeles, CA, United States (LAX)" at bounding box center [277, 157] width 364 height 47
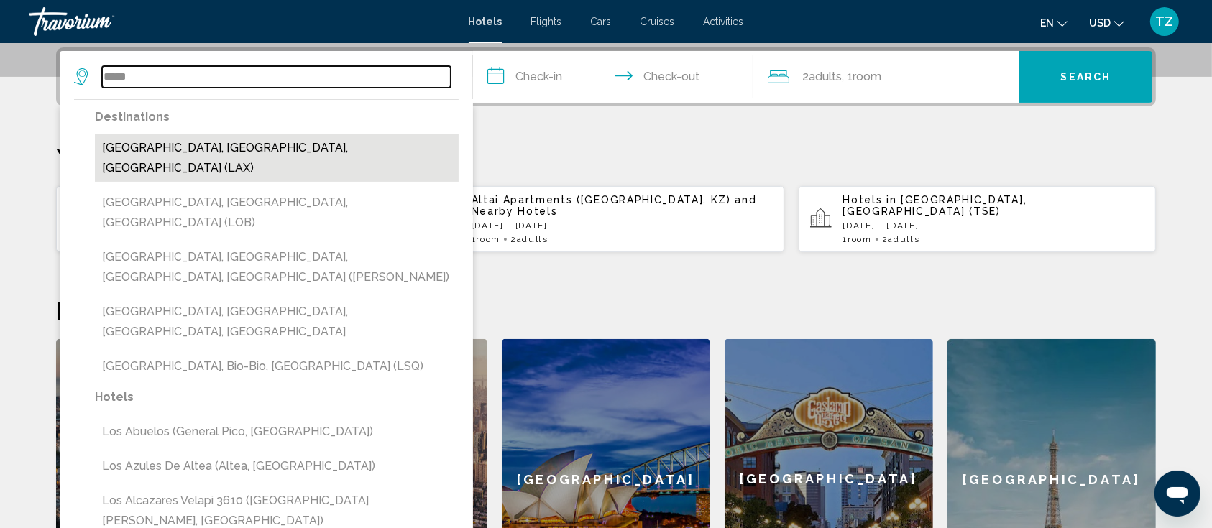
type input "**********"
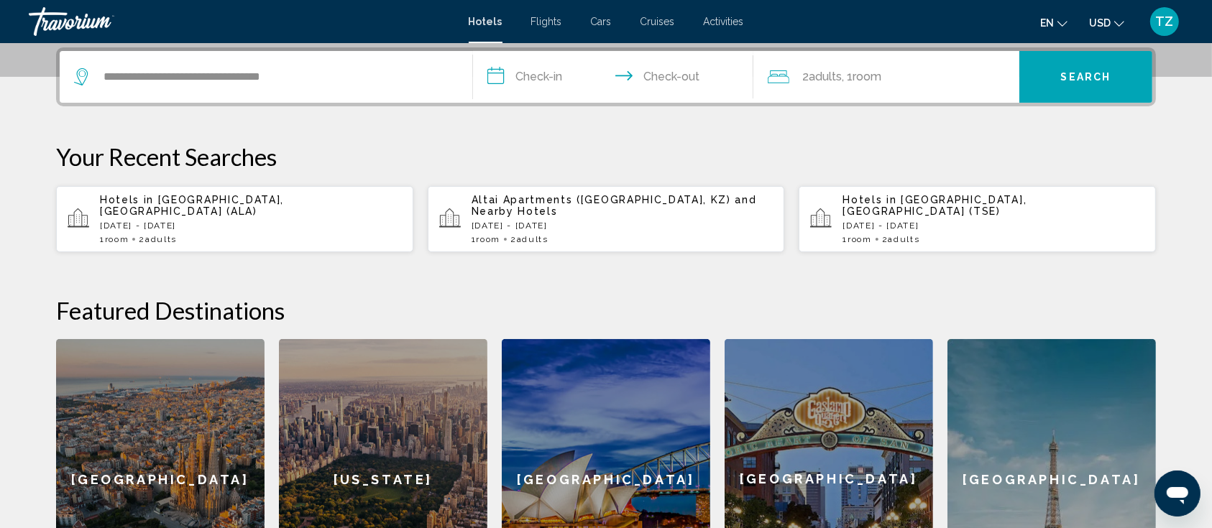
click at [541, 68] on input "**********" at bounding box center [616, 79] width 286 height 56
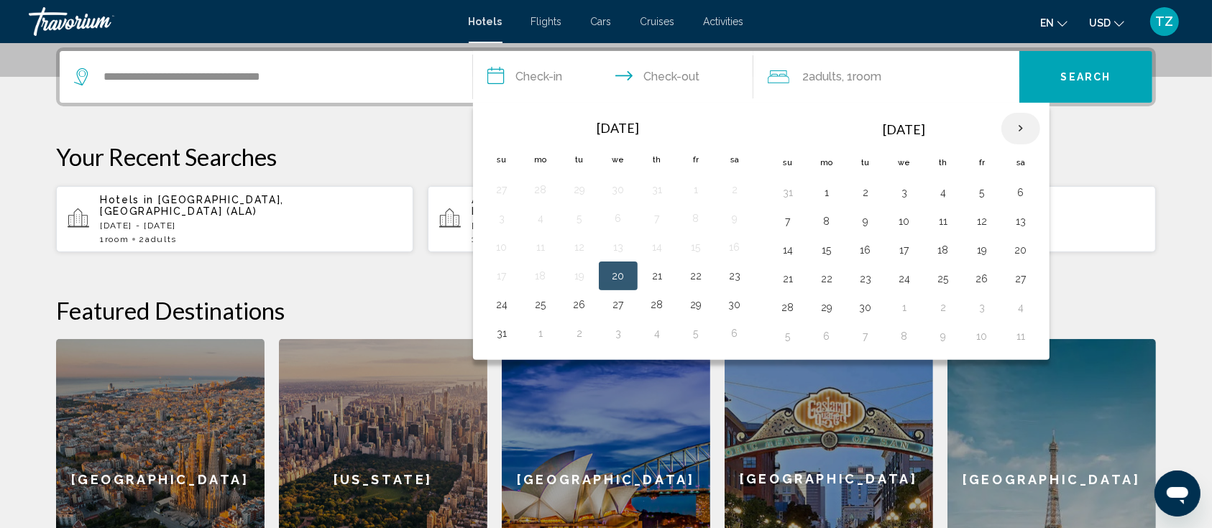
click at [1020, 124] on th "Next month" at bounding box center [1020, 129] width 39 height 32
click at [943, 221] on button "8" at bounding box center [943, 221] width 23 height 20
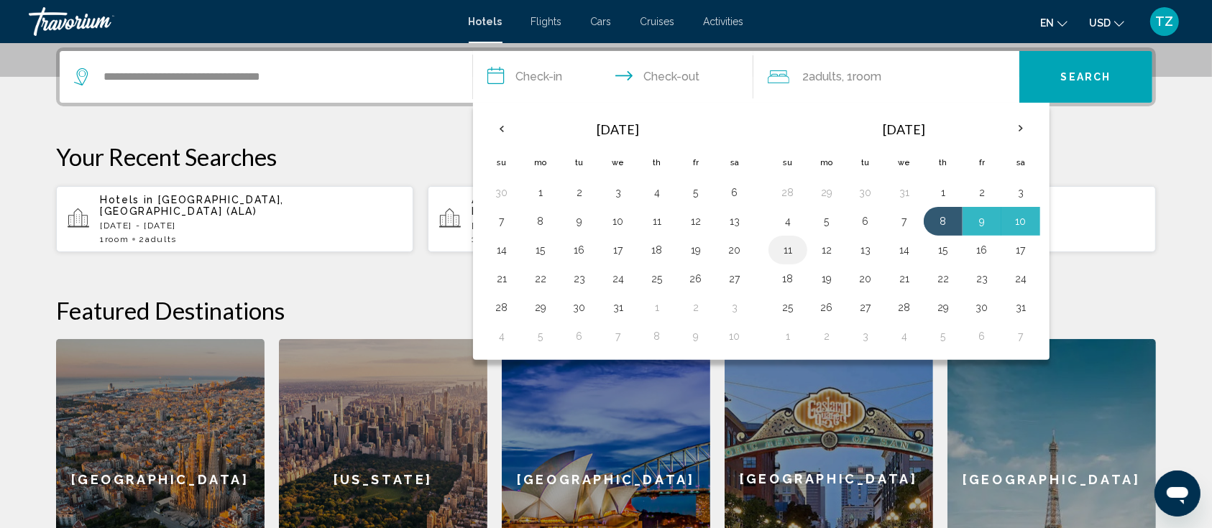
click at [784, 247] on button "11" at bounding box center [787, 250] width 23 height 20
type input "**********"
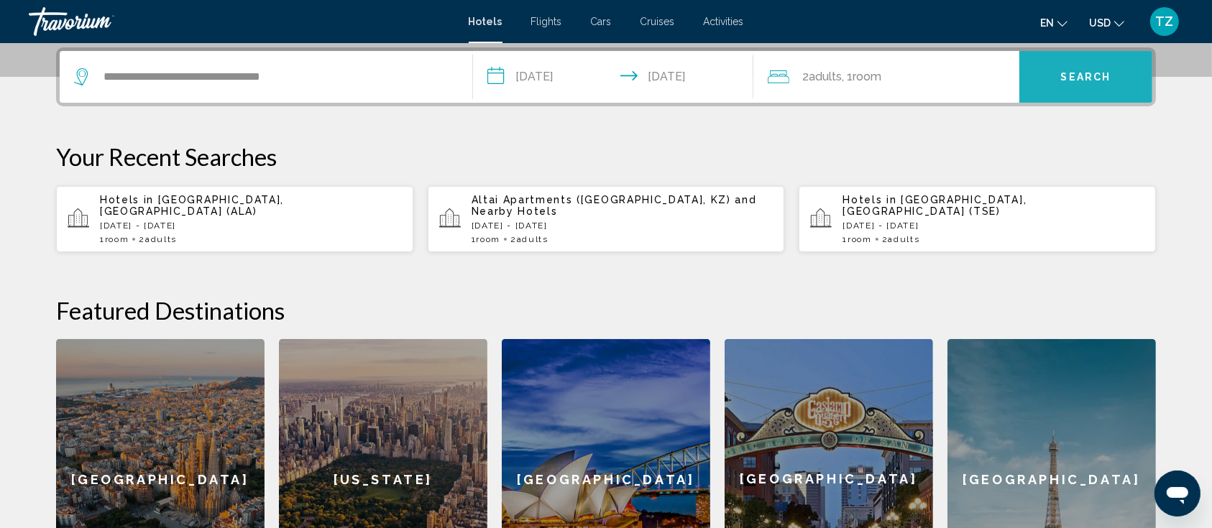
click at [1021, 82] on span "Search" at bounding box center [1086, 78] width 50 height 12
